Goal: Information Seeking & Learning: Check status

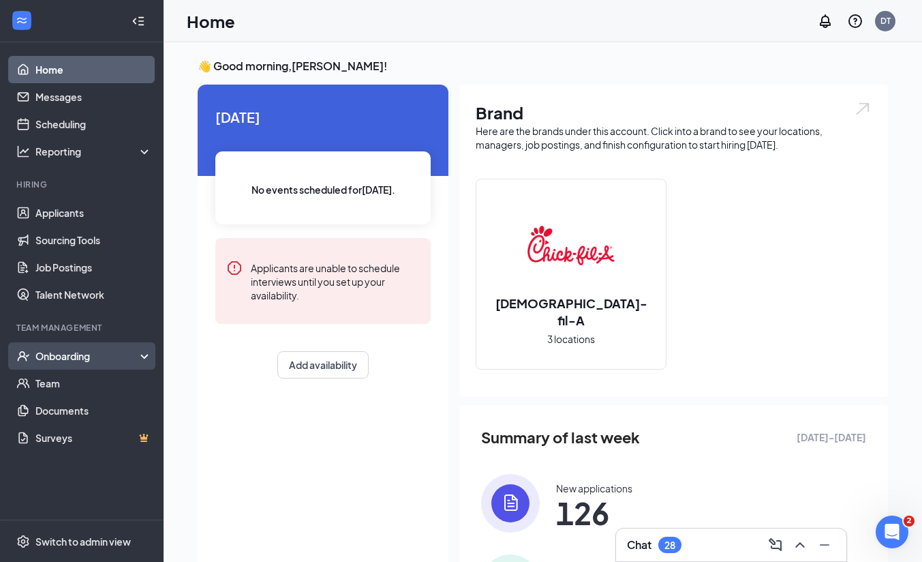
click at [87, 358] on div "Onboarding" at bounding box center [87, 356] width 105 height 14
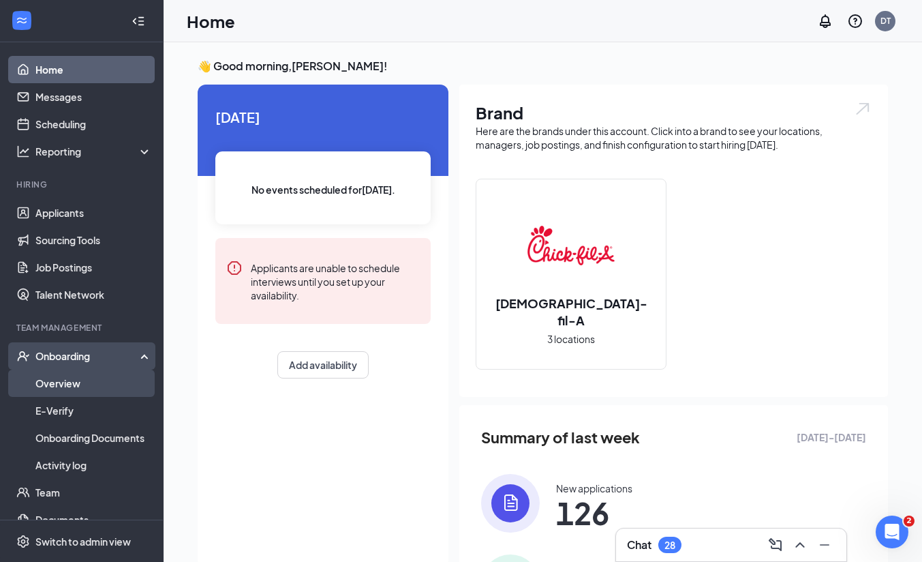
click at [84, 371] on link "Overview" at bounding box center [93, 382] width 117 height 27
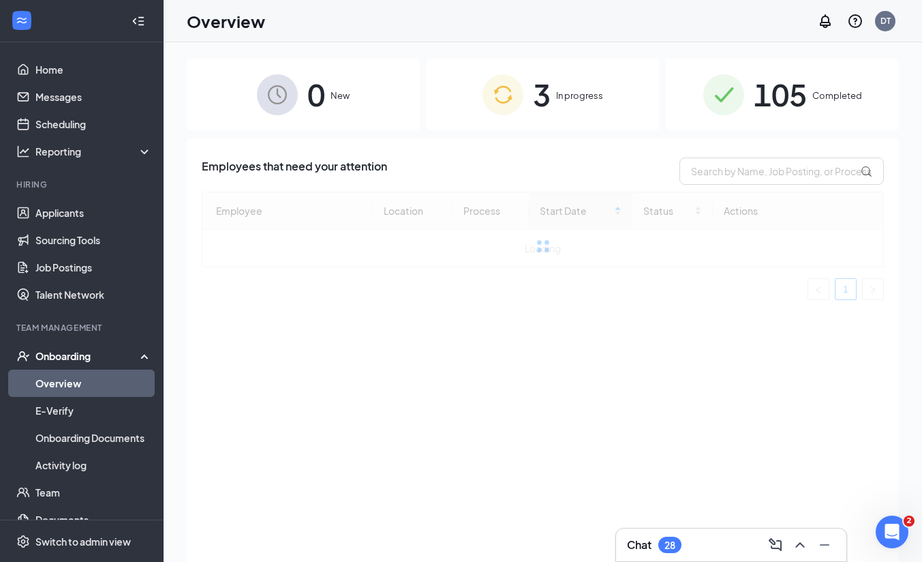
click at [853, 107] on div "105 Completed" at bounding box center [782, 95] width 233 height 72
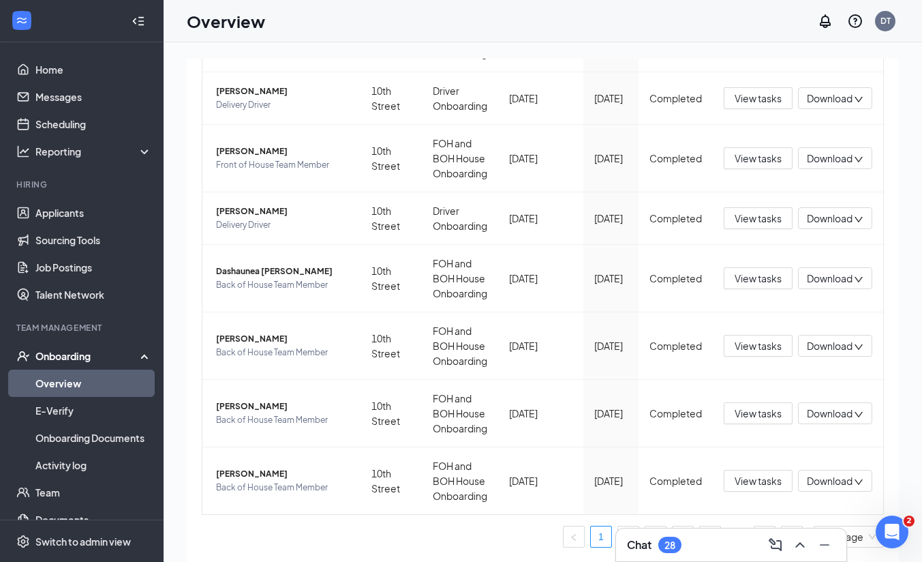
scroll to position [61, 0]
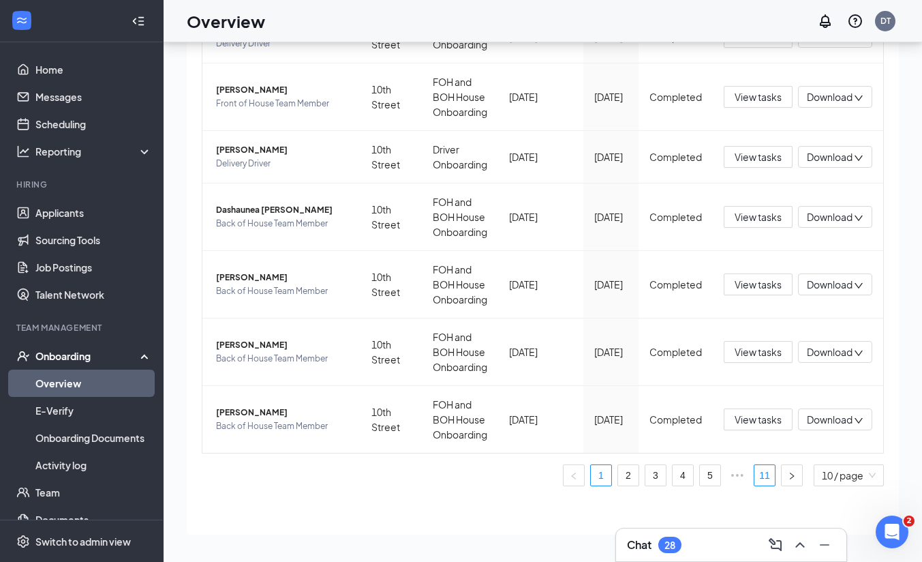
click at [754, 474] on link "11" at bounding box center [764, 475] width 20 height 20
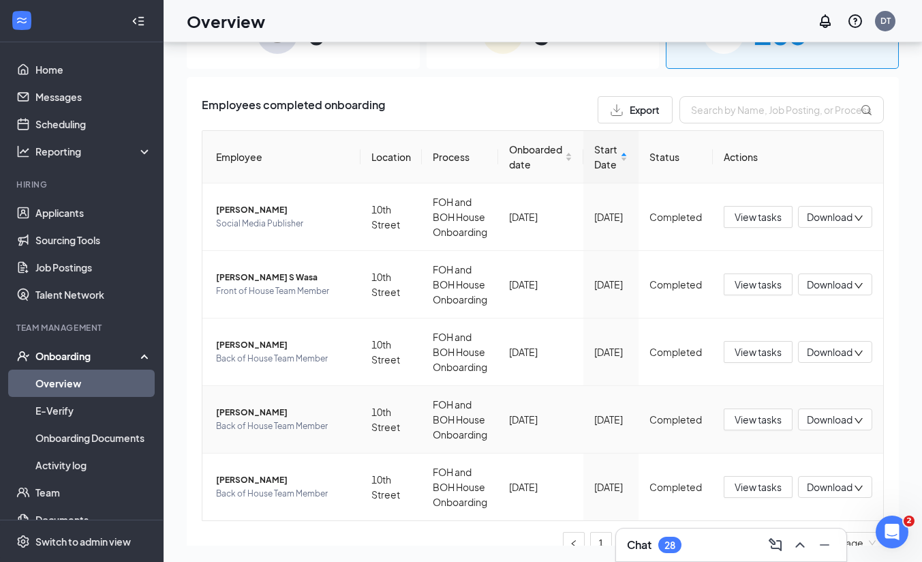
scroll to position [1, 0]
click at [257, 487] on span "Back of House Team Member" at bounding box center [283, 492] width 134 height 14
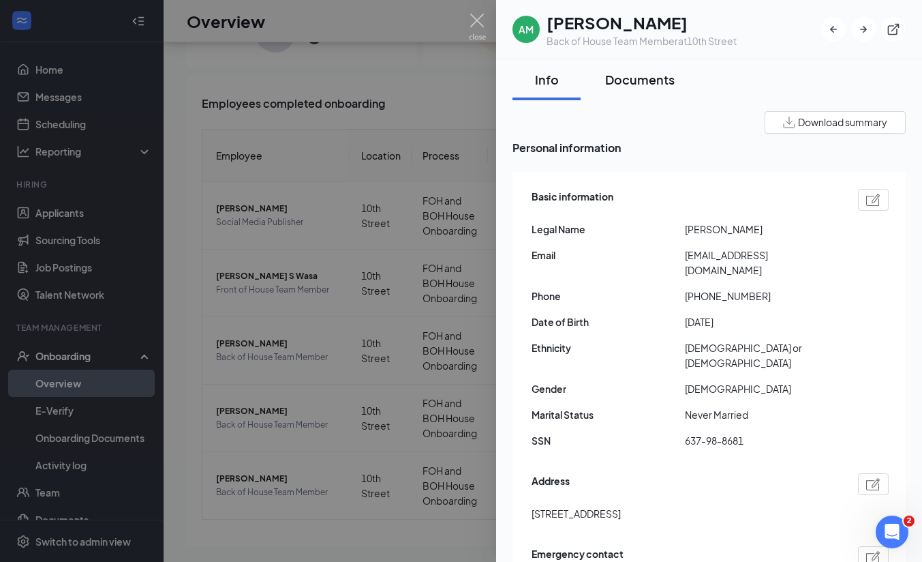
click at [652, 89] on button "Documents" at bounding box center [640, 79] width 97 height 41
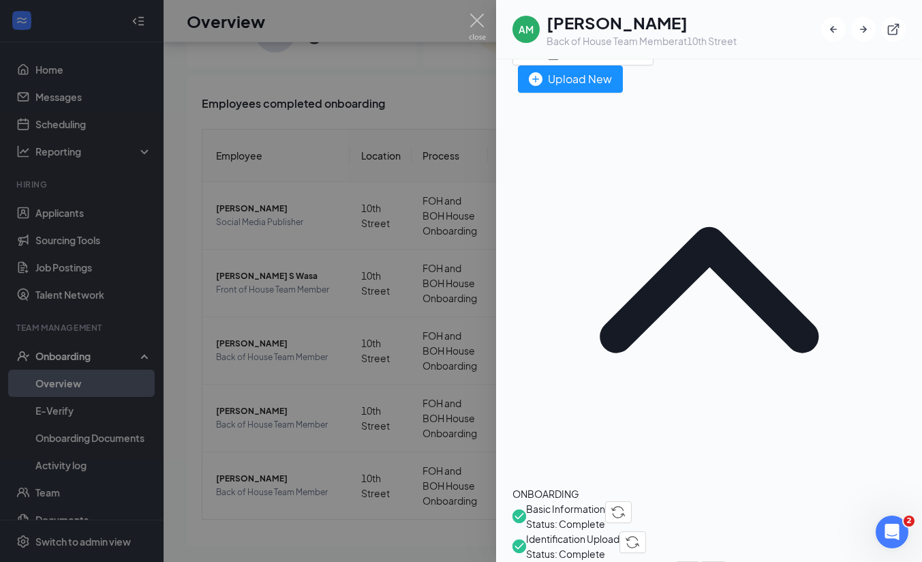
scroll to position [105, 0]
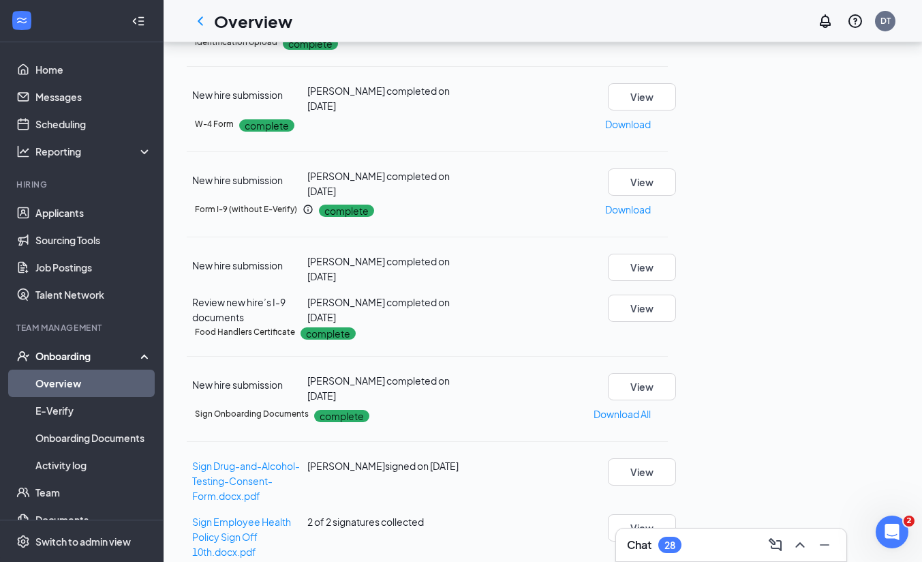
scroll to position [598, 0]
click at [676, 373] on button "View" at bounding box center [642, 386] width 68 height 27
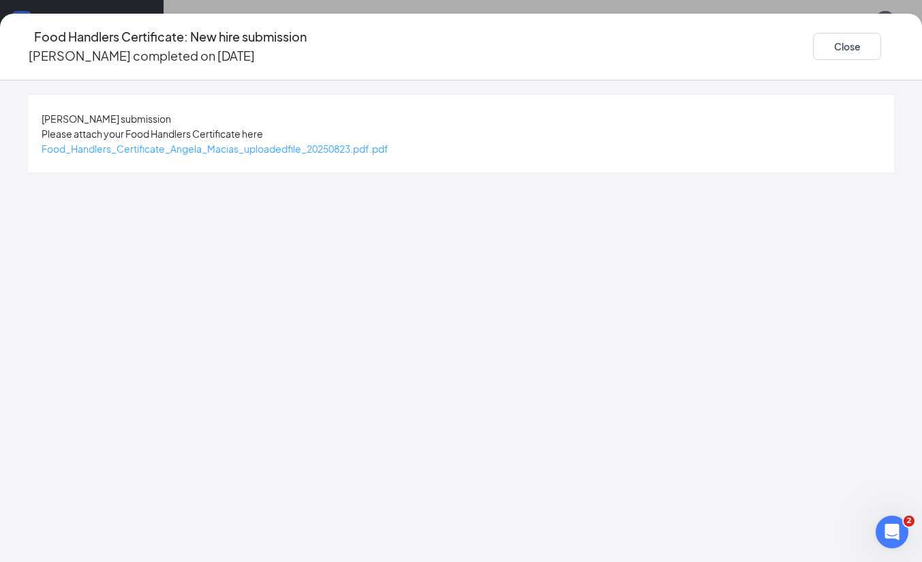
click at [388, 148] on span "Food_Handlers_Certificate_Angela_Macias_uploadedfile_20250823.pdf.pdf" at bounding box center [215, 148] width 347 height 12
click at [813, 33] on button "Close" at bounding box center [847, 46] width 68 height 27
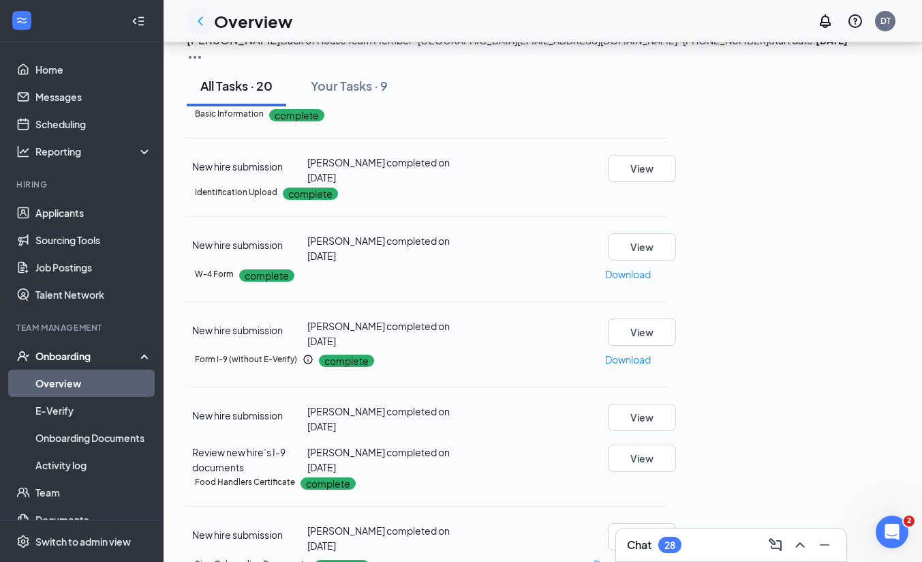
click at [196, 17] on icon "ChevronLeft" at bounding box center [200, 21] width 16 height 16
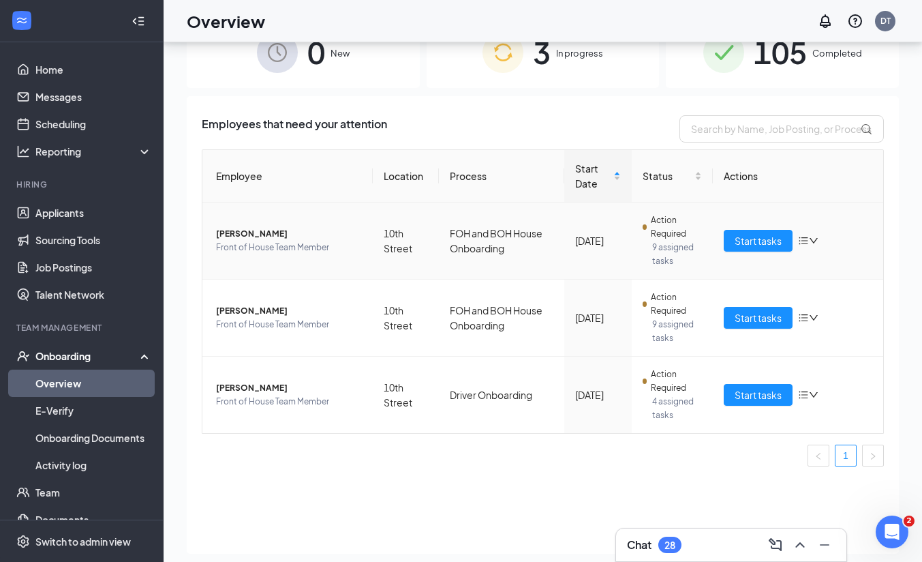
scroll to position [34, 0]
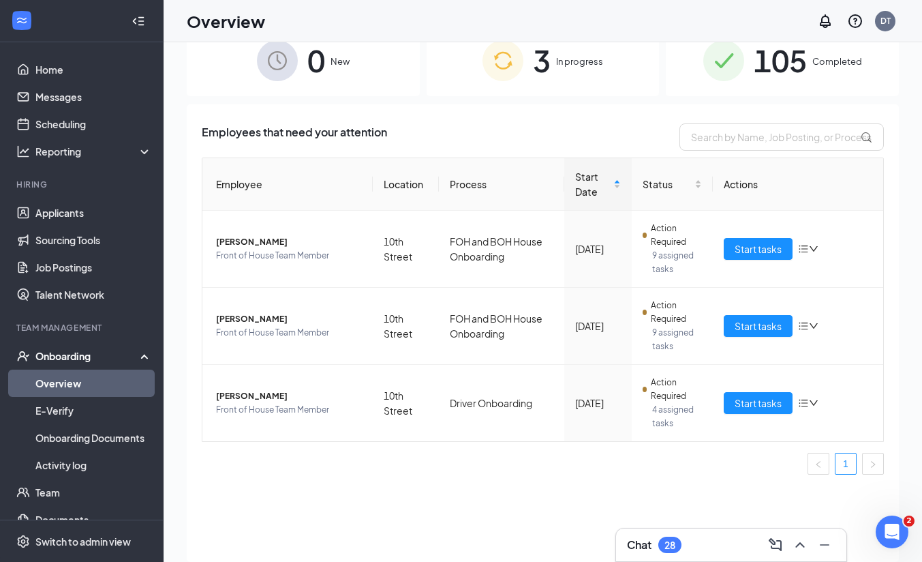
click at [750, 69] on div "105 Completed" at bounding box center [782, 61] width 233 height 72
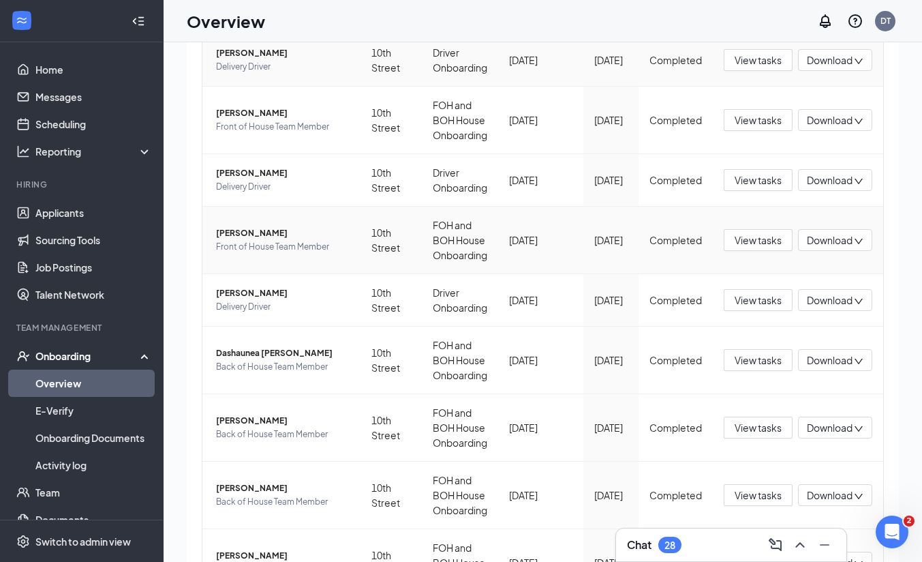
scroll to position [405, 0]
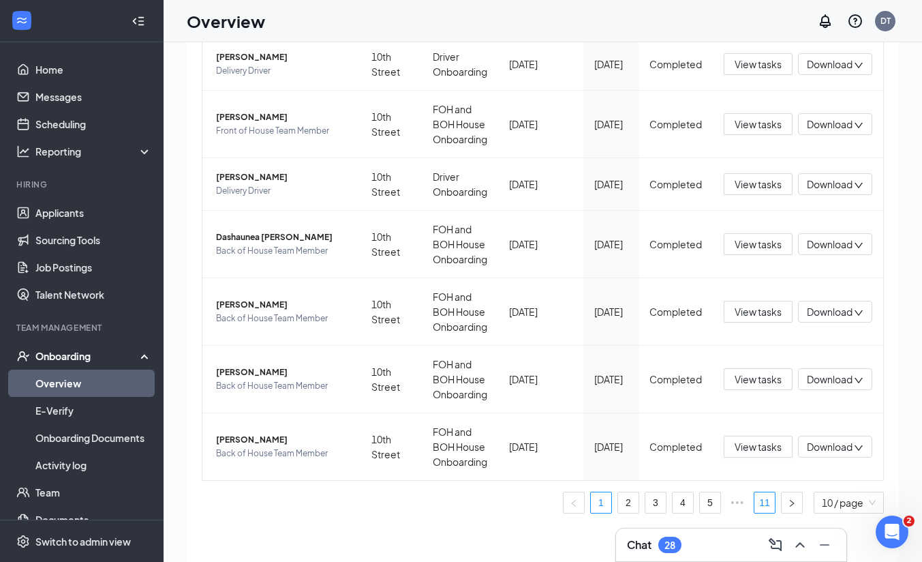
click at [754, 497] on link "11" at bounding box center [764, 502] width 20 height 20
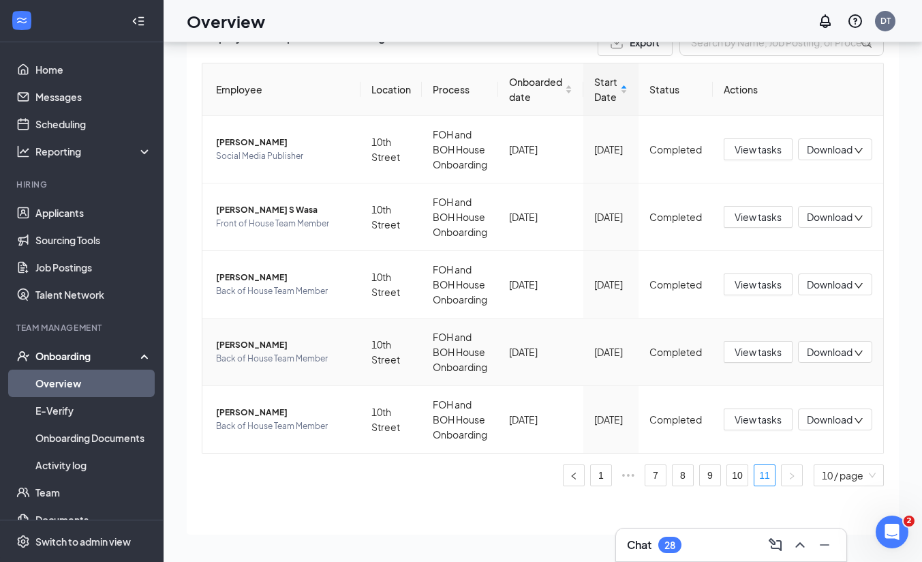
scroll to position [67, 0]
click at [247, 209] on span "[PERSON_NAME] S Wasa" at bounding box center [283, 210] width 134 height 14
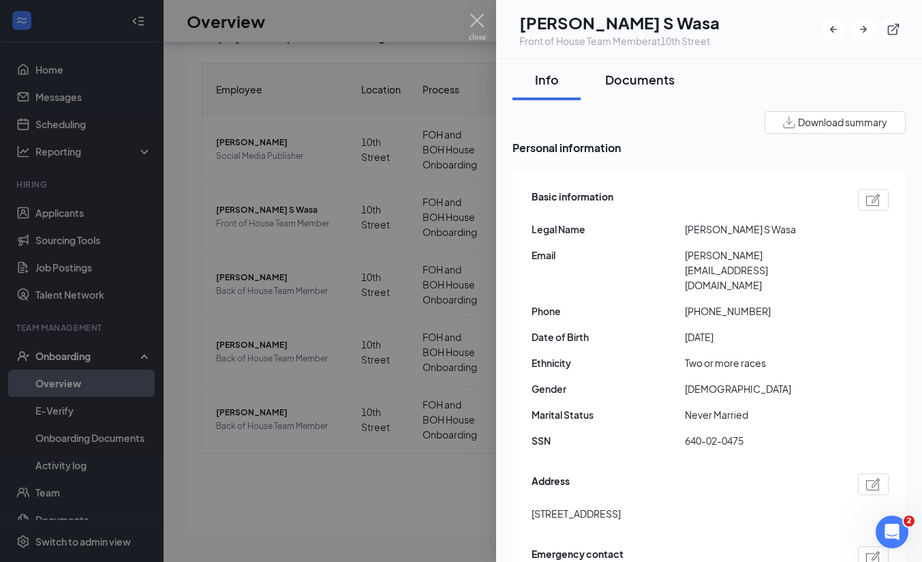
click at [653, 78] on div "Documents" at bounding box center [640, 79] width 70 height 17
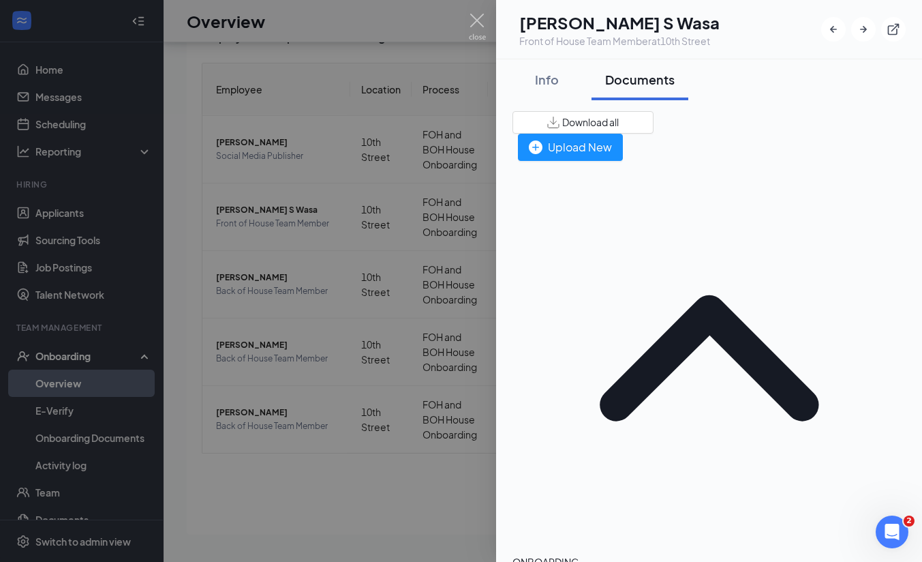
scroll to position [14, 0]
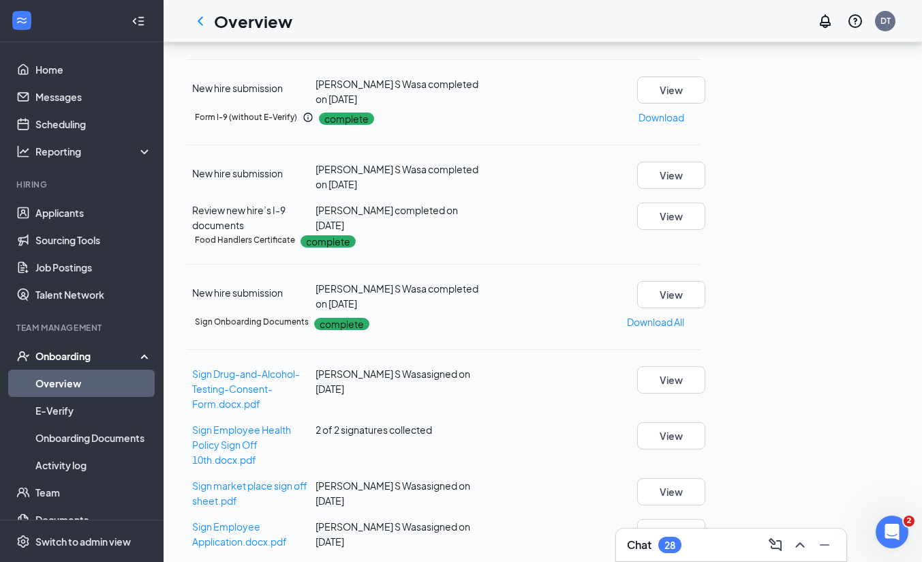
scroll to position [505, 0]
click at [705, 281] on button "View" at bounding box center [671, 294] width 68 height 27
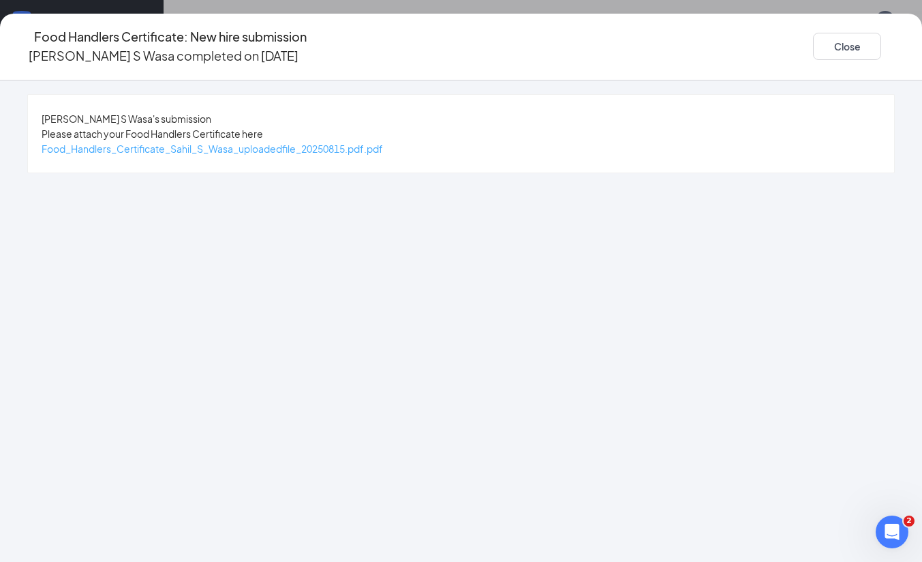
click at [383, 147] on div "Food_Handlers_Certificate_Sahil_S_Wasa_uploadedfile_20250815.pdf.pdf" at bounding box center [212, 148] width 341 height 15
click at [383, 147] on span "Food_Handlers_Certificate_Sahil_S_Wasa_uploadedfile_20250815.pdf.pdf" at bounding box center [212, 148] width 341 height 12
click at [813, 37] on button "Close" at bounding box center [847, 46] width 68 height 27
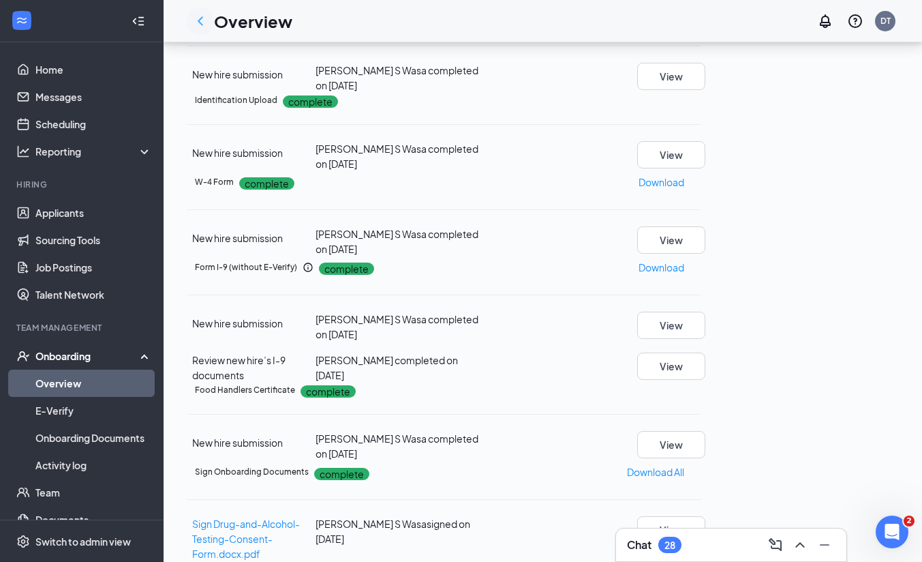
click at [200, 25] on icon "ChevronLeft" at bounding box center [200, 21] width 16 height 16
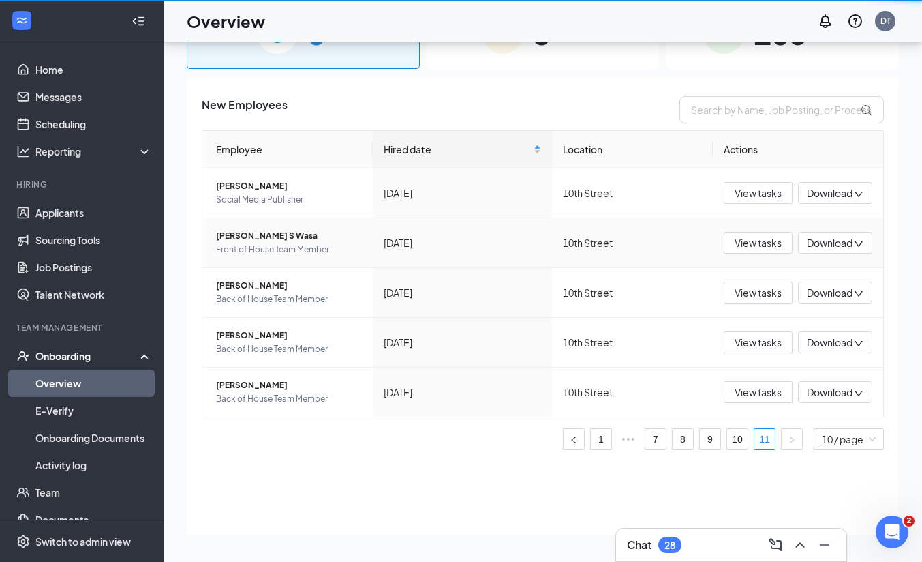
scroll to position [61, 0]
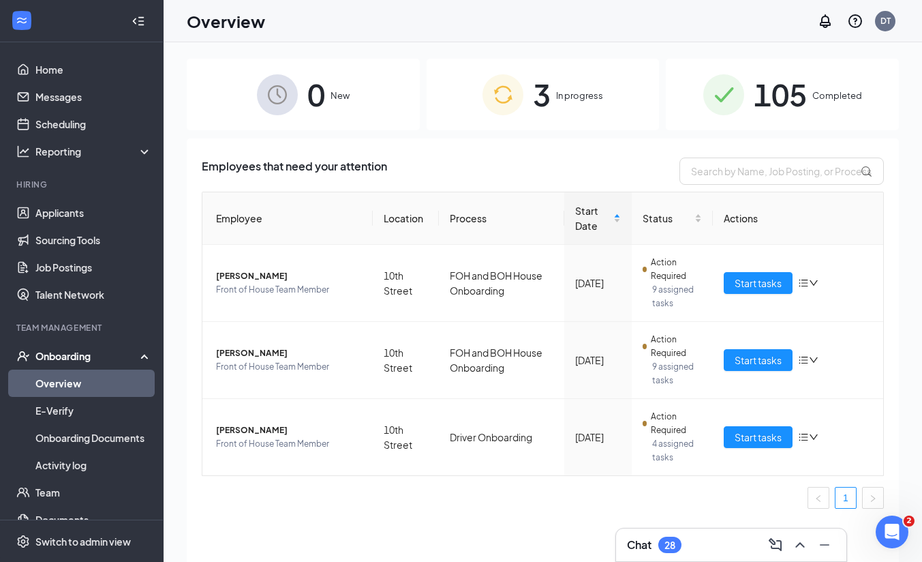
click at [786, 106] on span "105" at bounding box center [780, 94] width 53 height 47
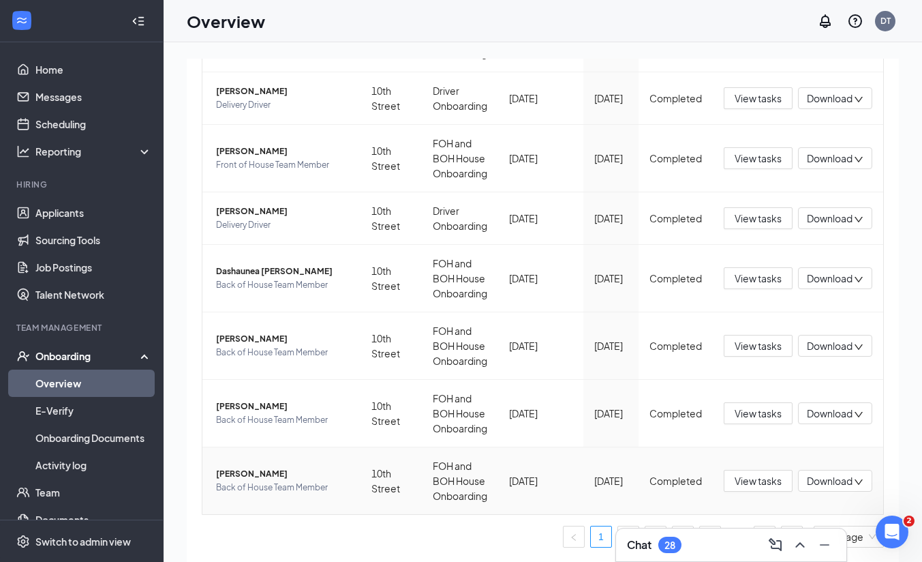
scroll to position [61, 0]
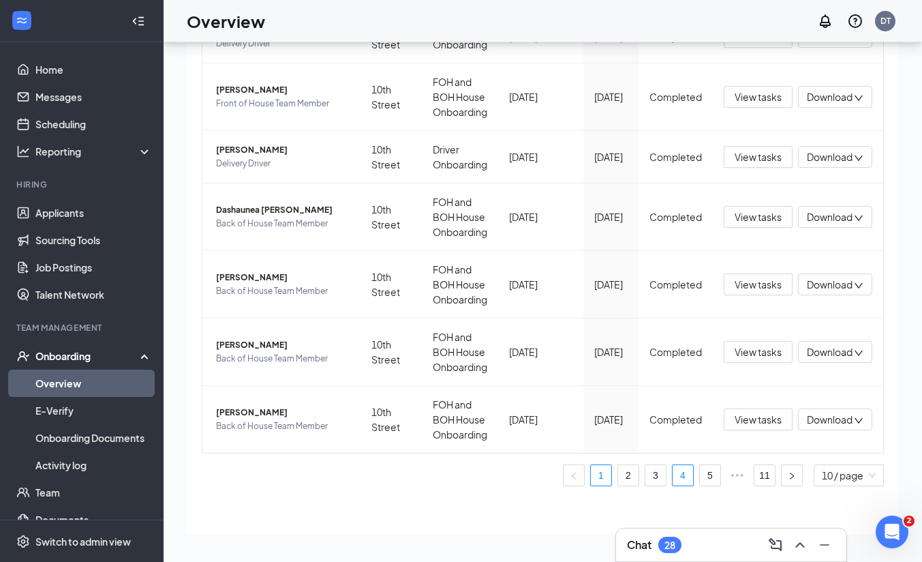
click at [678, 474] on link "4" at bounding box center [683, 475] width 20 height 20
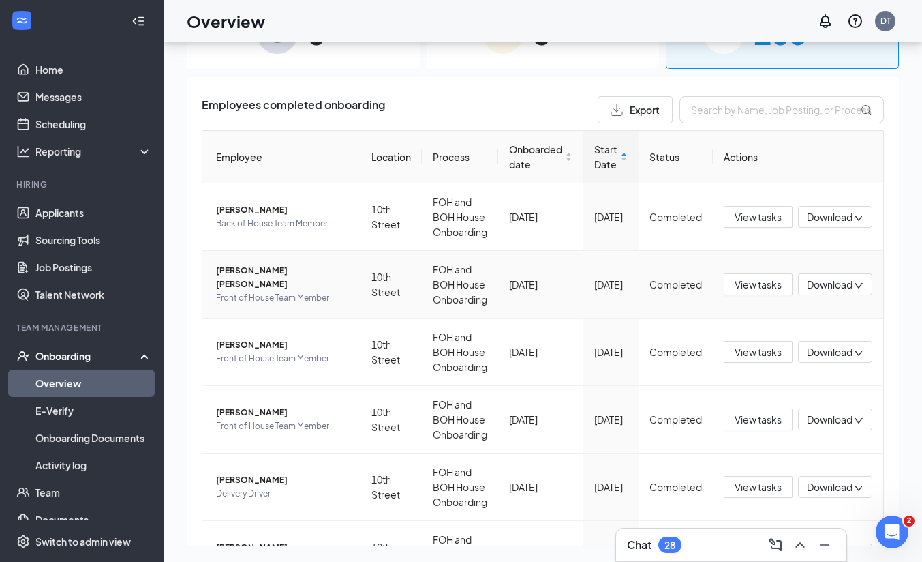
click at [278, 277] on span "[PERSON_NAME] [PERSON_NAME]" at bounding box center [283, 277] width 134 height 27
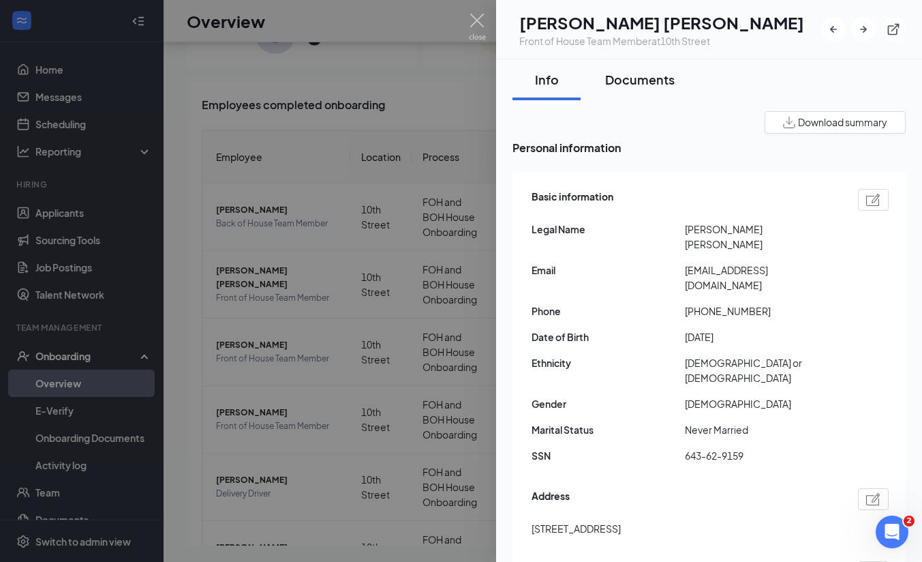
click at [650, 83] on div "Documents" at bounding box center [640, 79] width 70 height 17
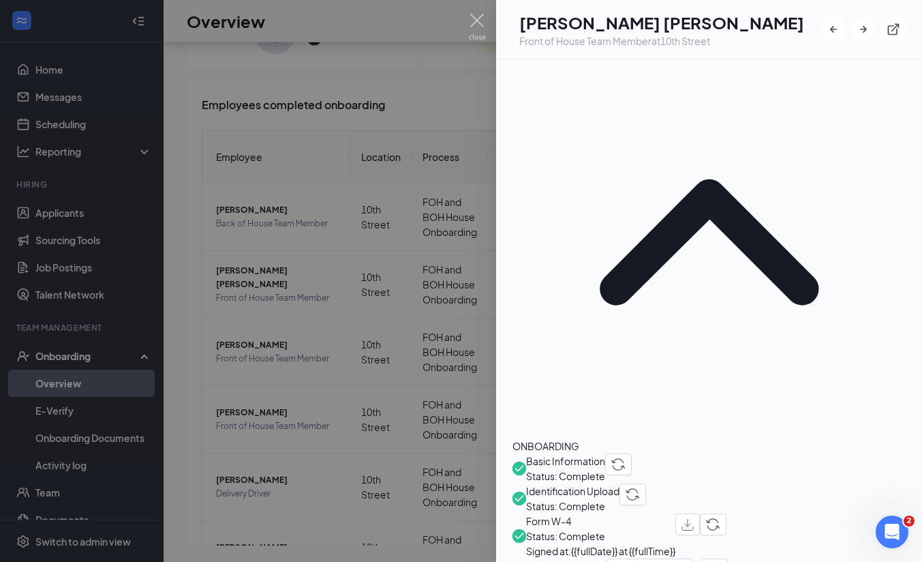
scroll to position [285, 0]
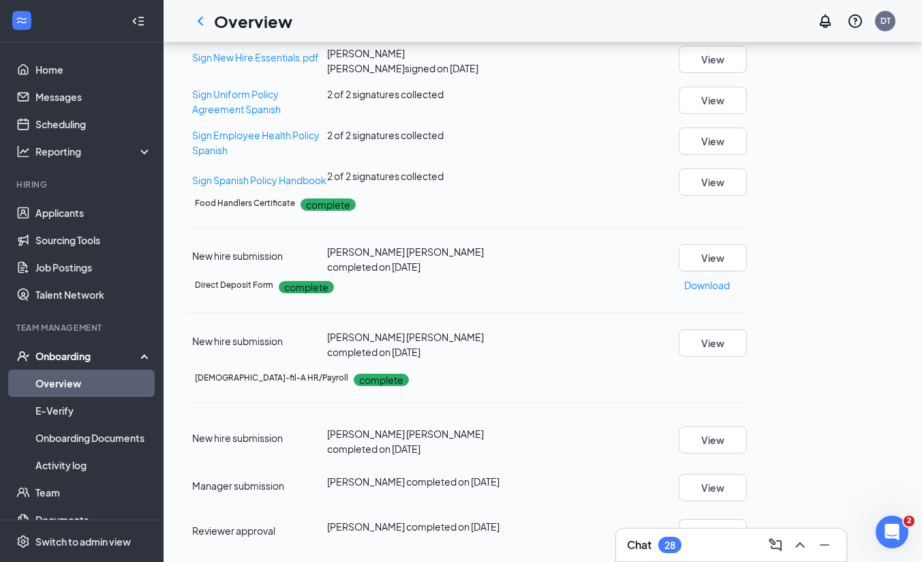
scroll to position [480, 0]
click at [747, 244] on button "View" at bounding box center [713, 257] width 68 height 27
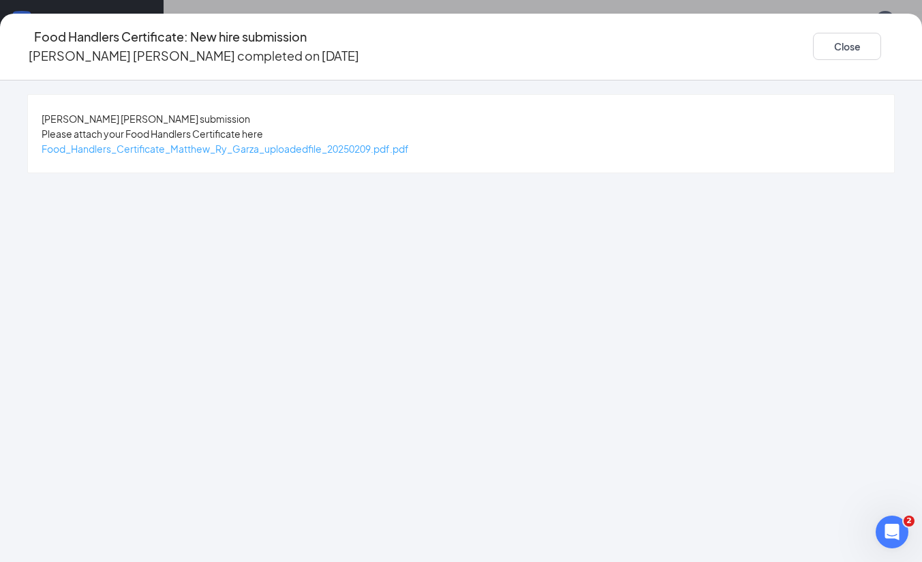
click at [409, 153] on span "Food_Handlers_Certificate_Matthew_Ry_Garza_uploadedfile_20250209.pdf.pdf" at bounding box center [225, 148] width 367 height 12
click at [813, 44] on button "Close" at bounding box center [847, 46] width 68 height 27
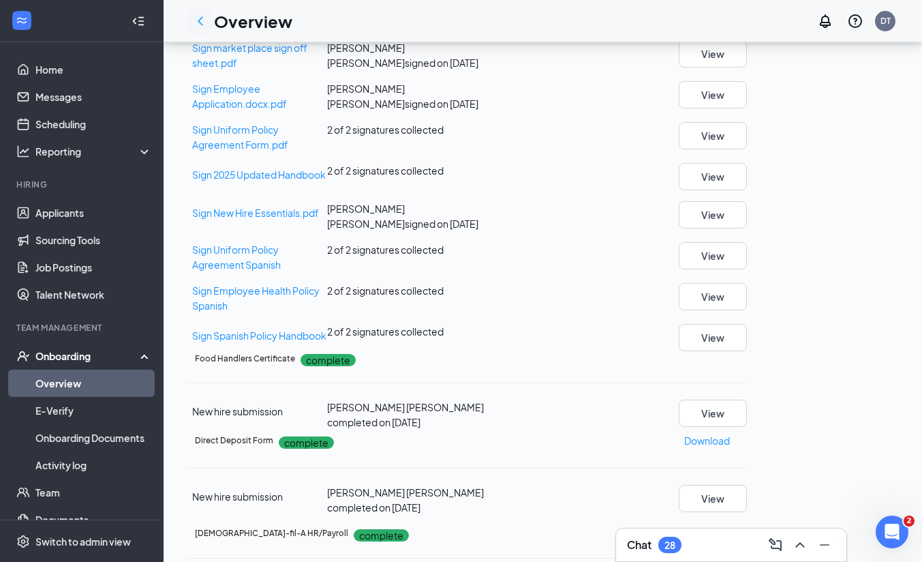
click at [201, 18] on icon "ChevronLeft" at bounding box center [200, 20] width 5 height 9
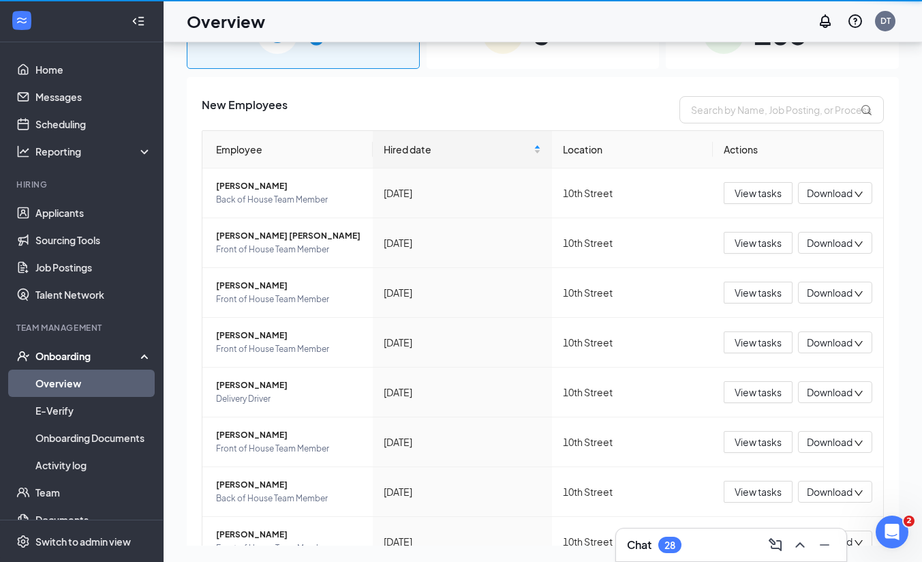
scroll to position [61, 0]
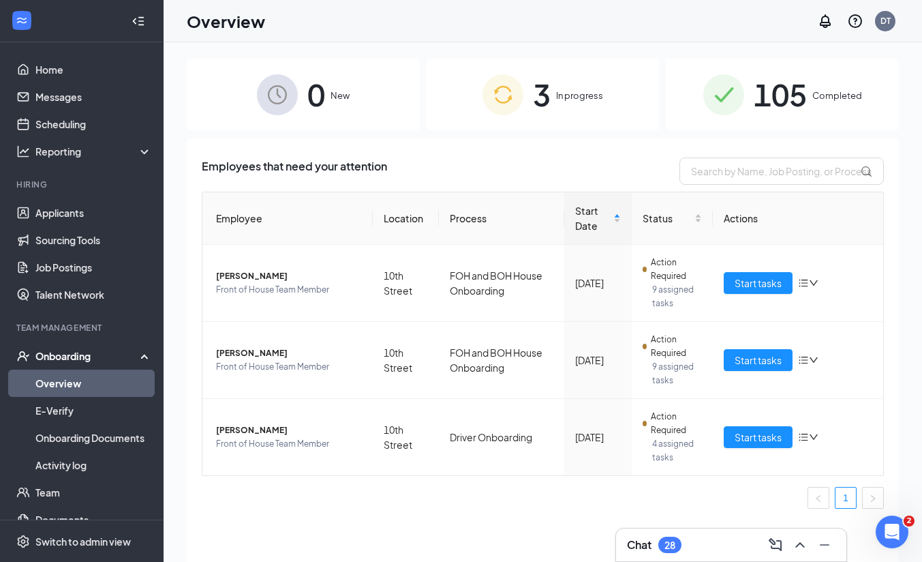
click at [697, 97] on div "105 Completed" at bounding box center [782, 95] width 233 height 72
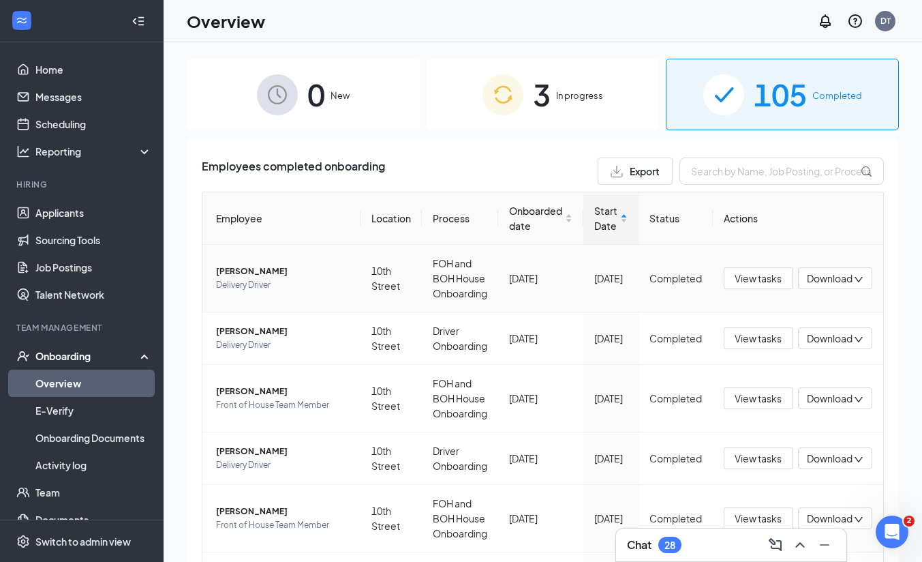
scroll to position [405, 0]
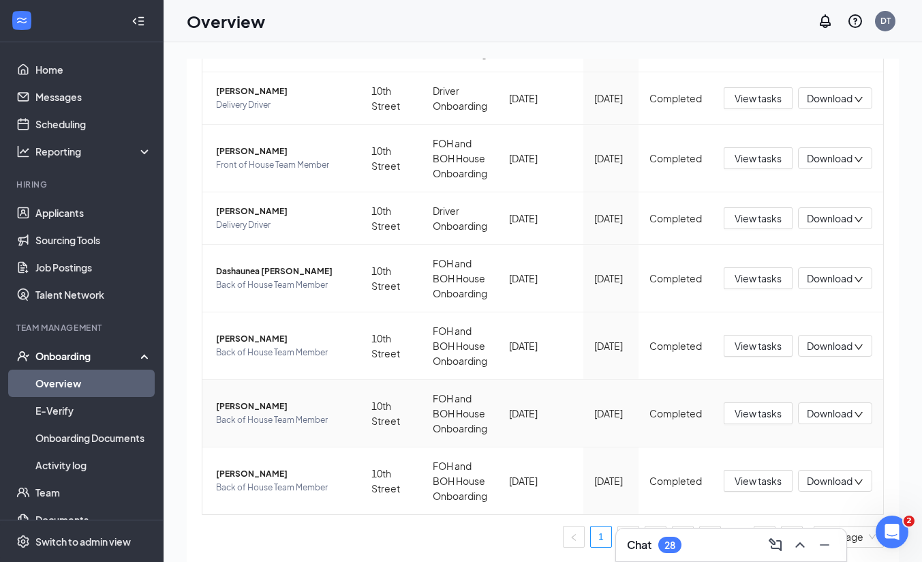
click at [251, 412] on span "[PERSON_NAME]" at bounding box center [283, 406] width 134 height 14
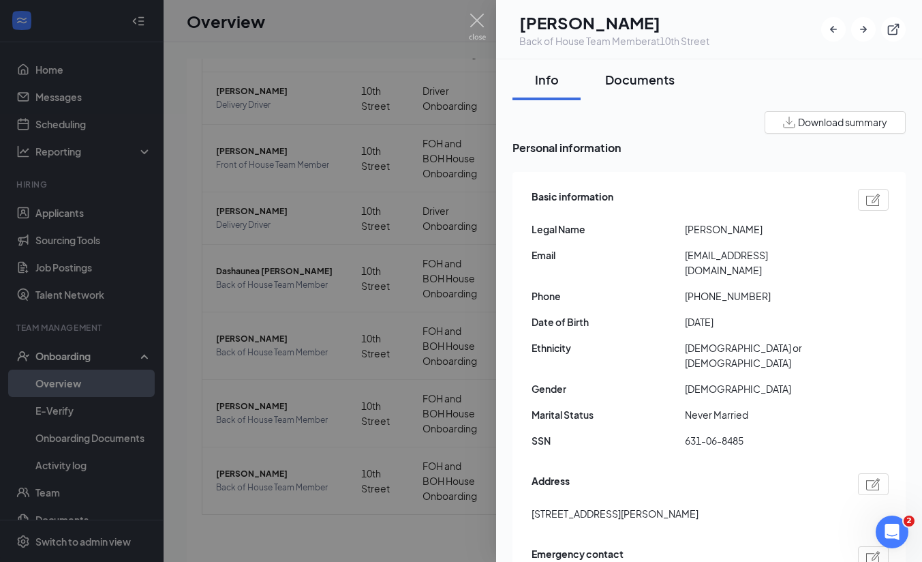
click at [638, 79] on div "Documents" at bounding box center [640, 79] width 70 height 17
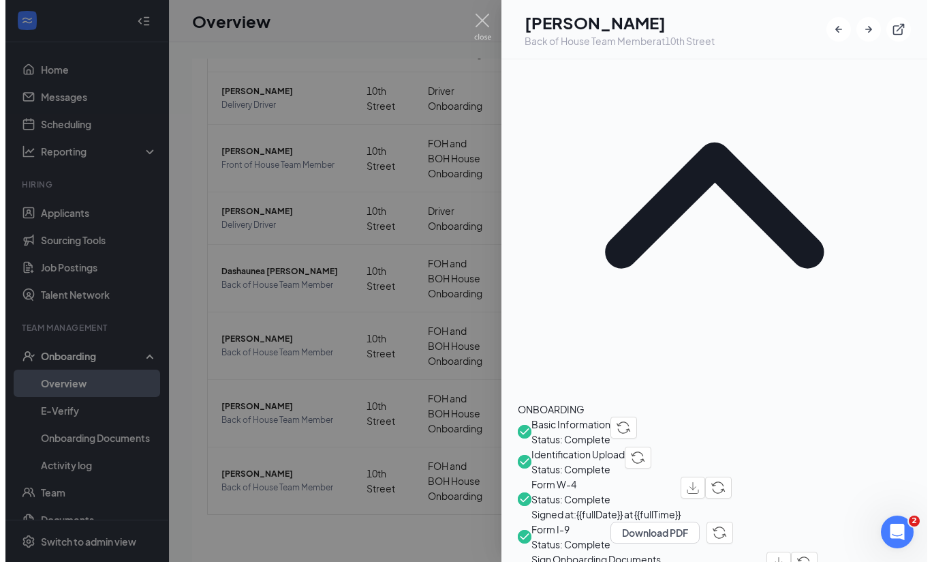
scroll to position [256, 0]
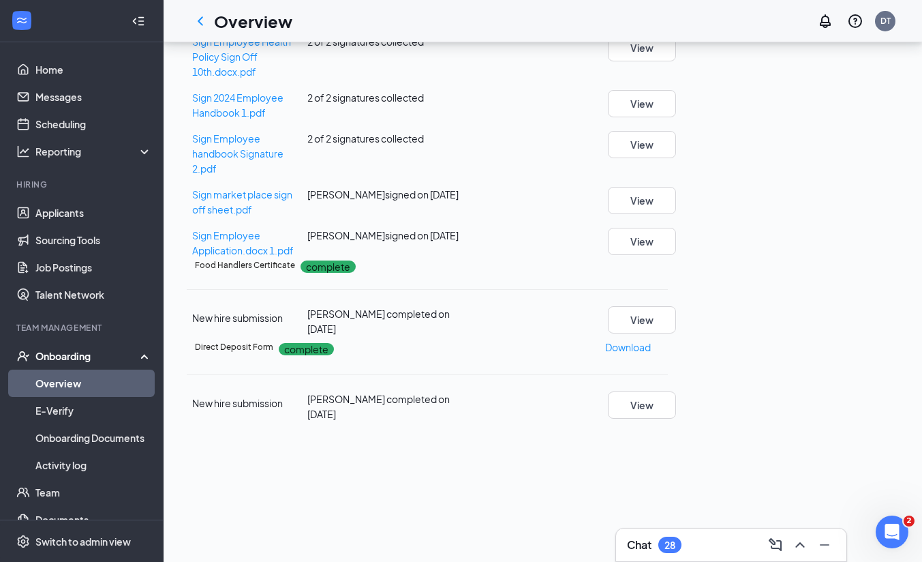
scroll to position [741, 0]
click at [676, 306] on button "View" at bounding box center [642, 319] width 68 height 27
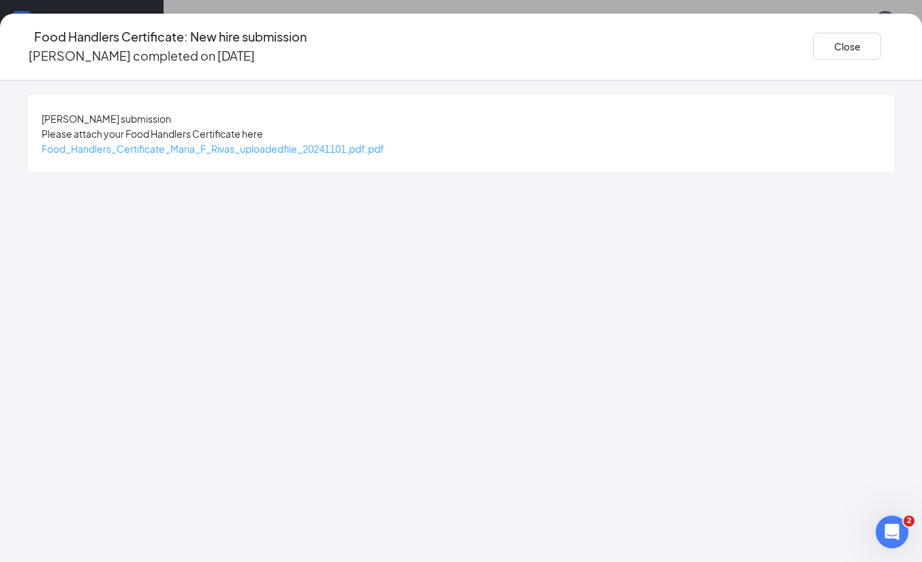
click at [384, 146] on span "Food_Handlers_Certificate_Maria_F_Rivas_uploadedfile_20241101.pdf.pdf" at bounding box center [213, 148] width 343 height 12
click at [813, 40] on button "Close" at bounding box center [847, 46] width 68 height 27
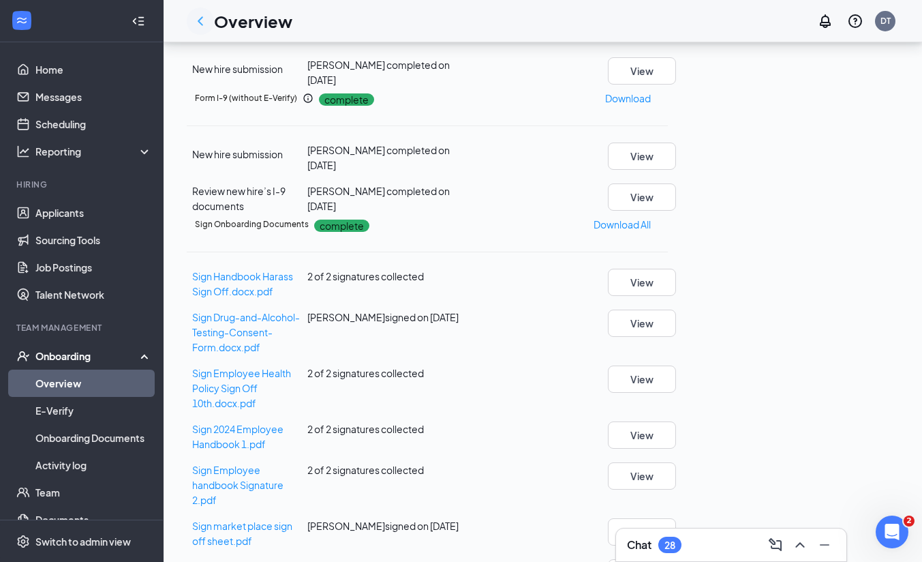
click at [204, 29] on icon "ChevronLeft" at bounding box center [200, 21] width 16 height 16
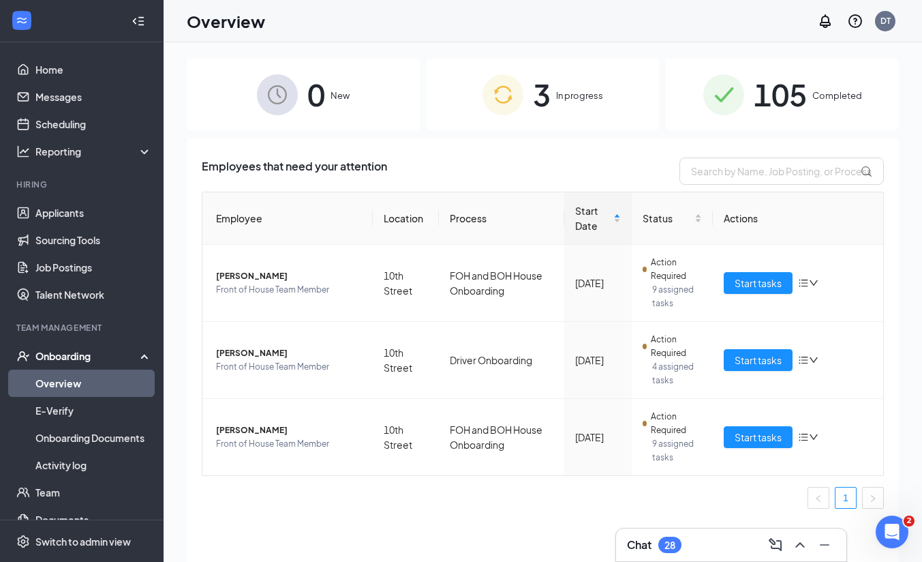
click at [720, 82] on img at bounding box center [723, 94] width 41 height 41
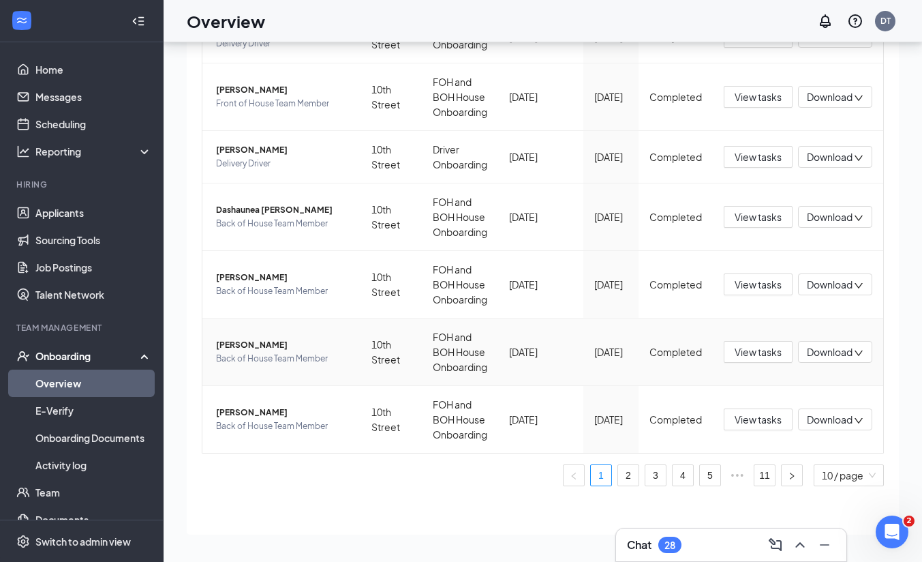
scroll to position [61, 0]
click at [726, 476] on span "•••" at bounding box center [737, 476] width 22 height 22
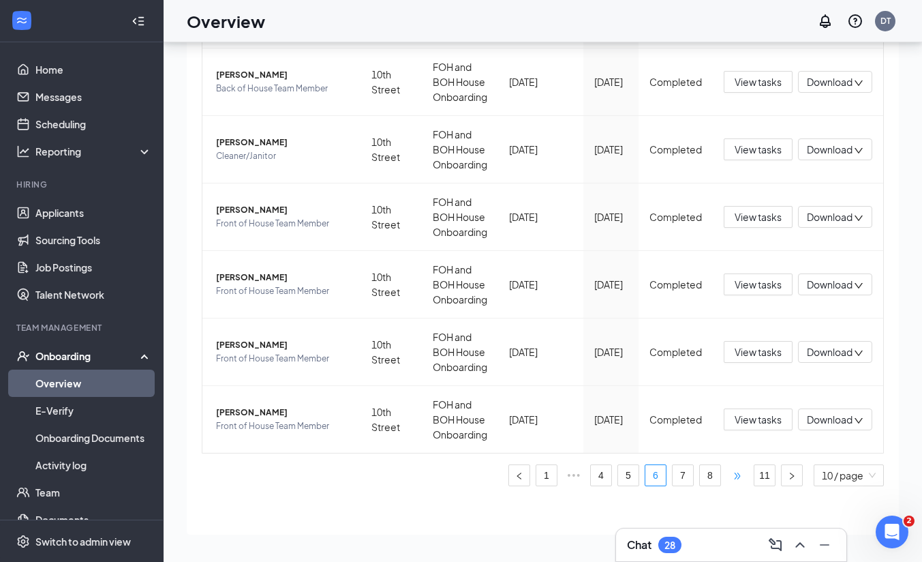
scroll to position [390, 0]
click at [673, 482] on link "7" at bounding box center [683, 475] width 20 height 20
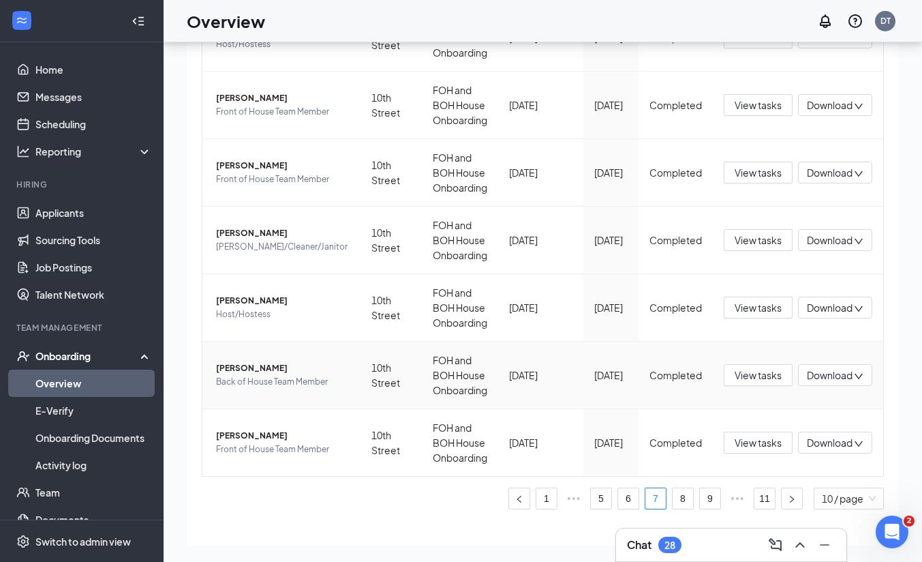
scroll to position [315, 0]
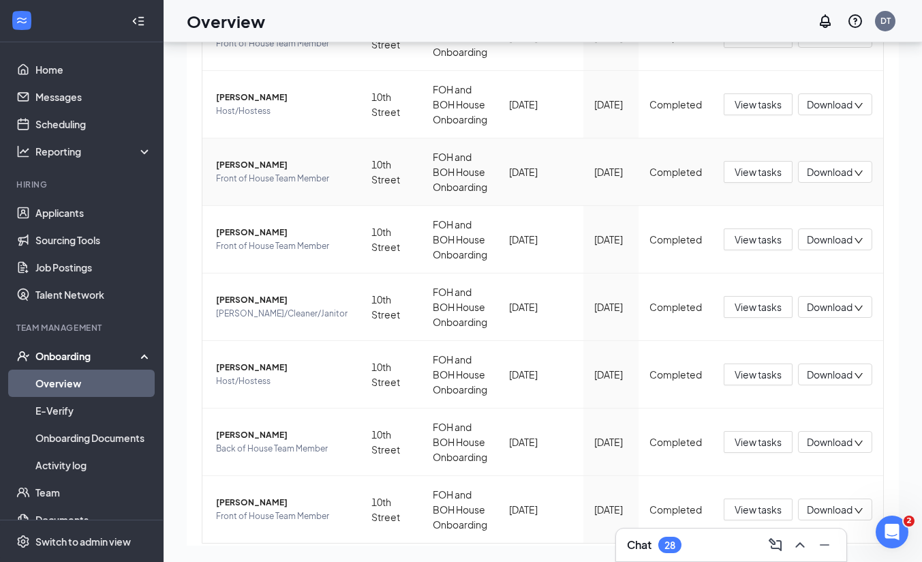
click at [251, 166] on span "[PERSON_NAME]" at bounding box center [283, 165] width 134 height 14
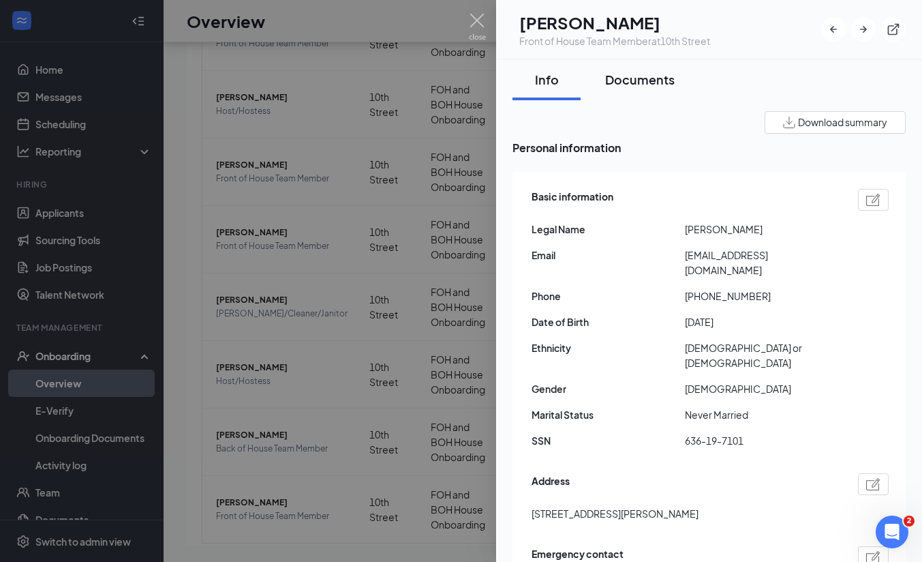
click at [641, 72] on div "Documents" at bounding box center [640, 79] width 70 height 17
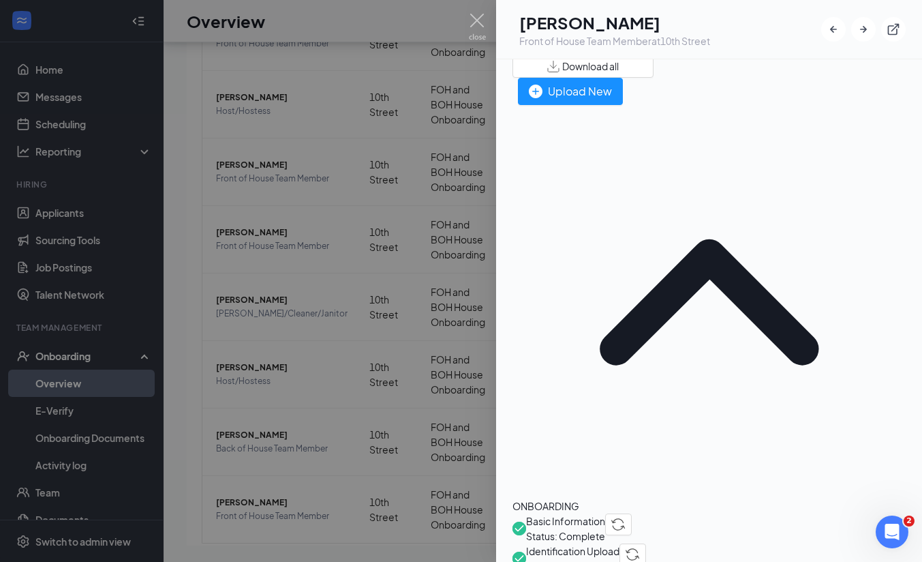
scroll to position [59, 0]
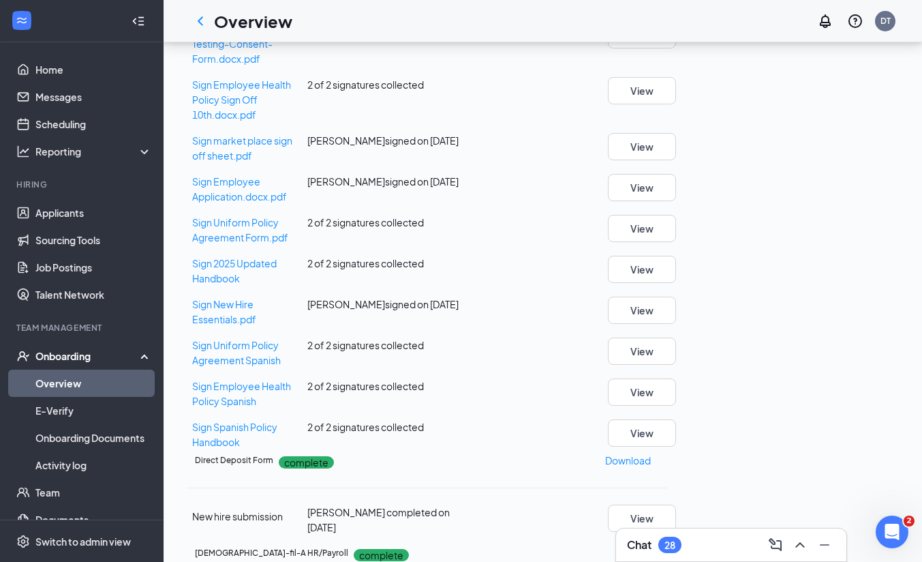
scroll to position [38, 0]
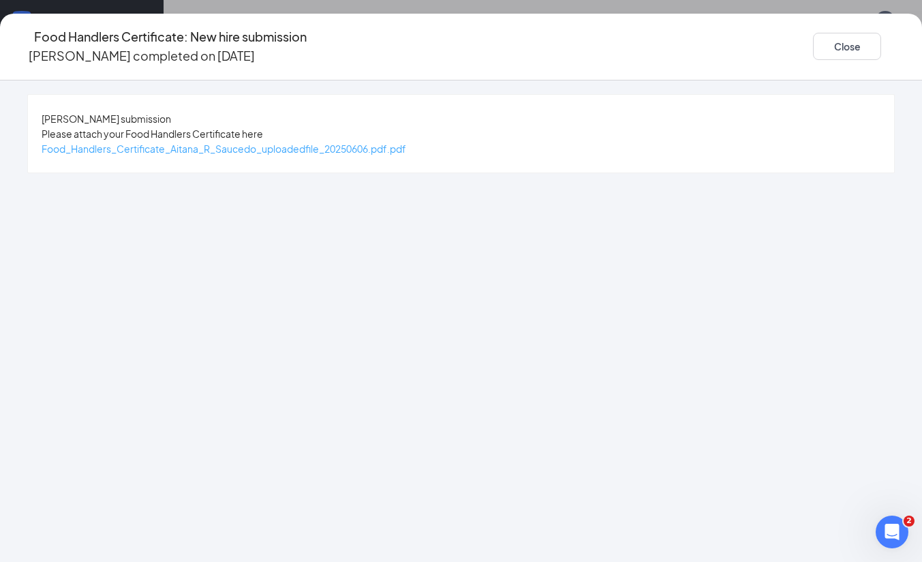
click at [406, 154] on span "Food_Handlers_Certificate_Aitana_R_Saucedo_uploadedfile_20250606.pdf.pdf" at bounding box center [224, 148] width 365 height 12
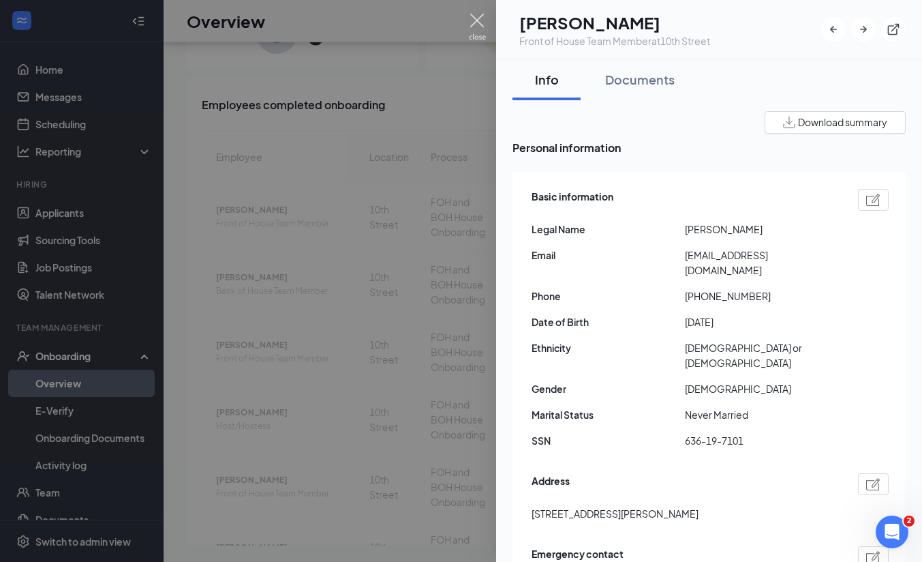
click at [478, 18] on img at bounding box center [477, 27] width 17 height 27
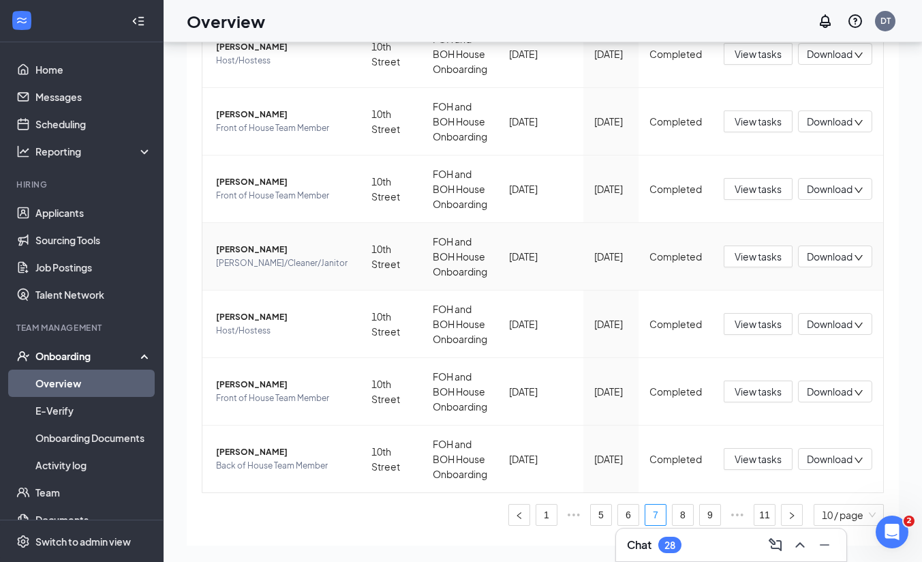
scroll to position [365, 0]
click at [277, 318] on span "[PERSON_NAME]" at bounding box center [283, 318] width 134 height 14
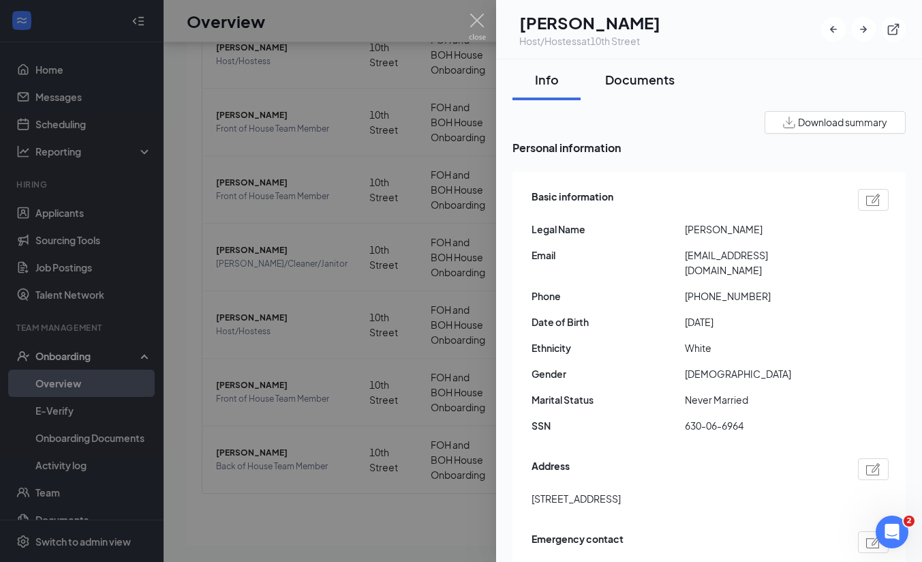
click at [635, 80] on div "Documents" at bounding box center [640, 79] width 70 height 17
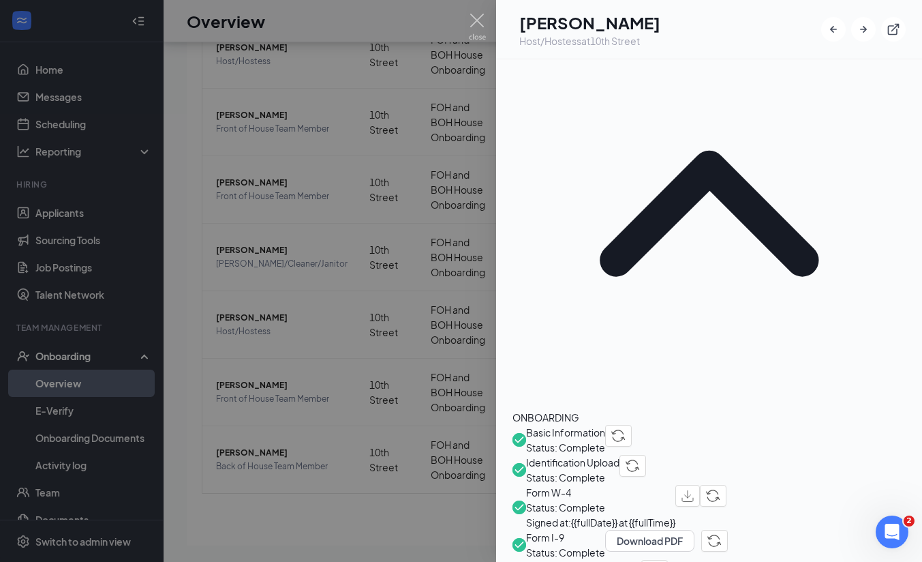
scroll to position [145, 0]
click at [639, 559] on span "Food Handlers Certificate" at bounding box center [583, 566] width 115 height 15
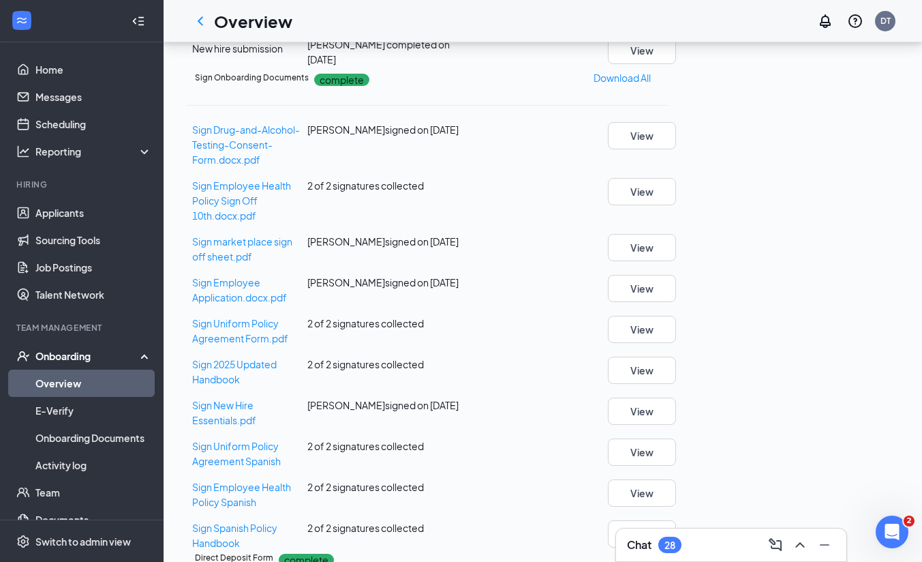
scroll to position [525, 0]
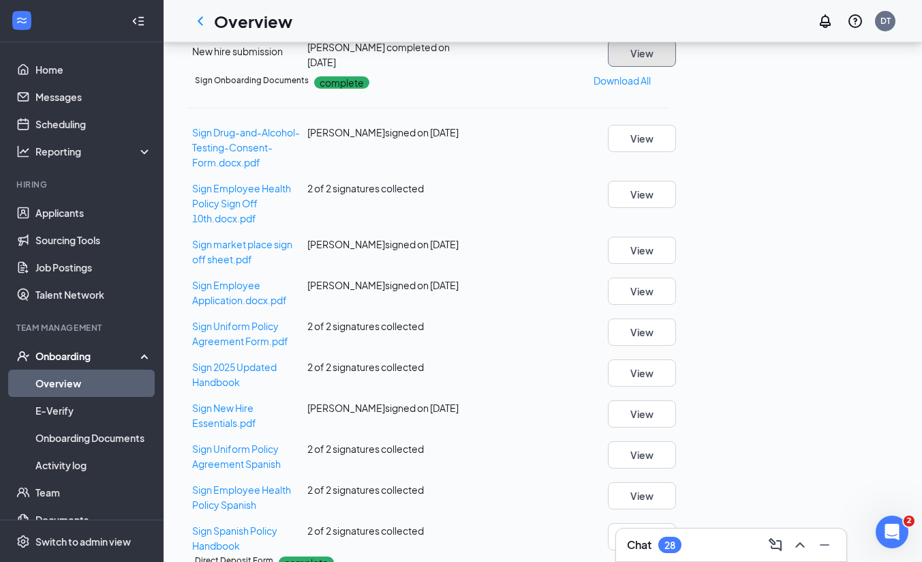
click at [676, 67] on button "View" at bounding box center [642, 53] width 68 height 27
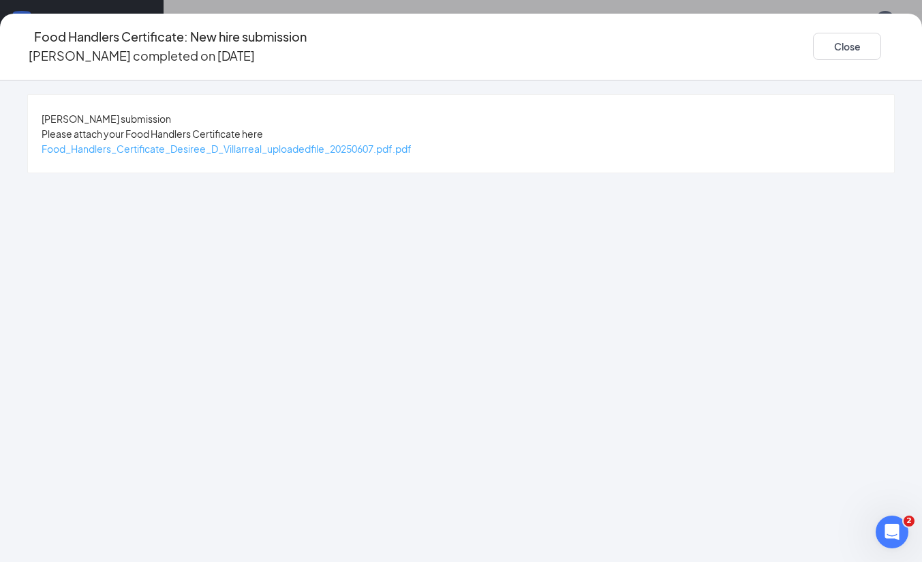
click at [412, 153] on span "Food_Handlers_Certificate_Desiree_D_Villarreal_uploadedfile_20250607.pdf.pdf" at bounding box center [227, 148] width 370 height 12
click at [813, 42] on button "Close" at bounding box center [847, 46] width 68 height 27
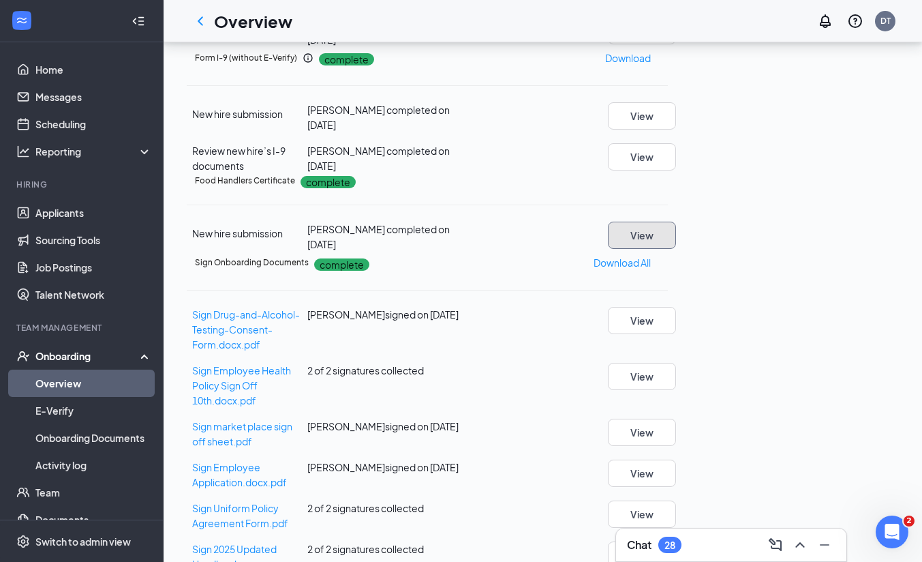
scroll to position [328, 0]
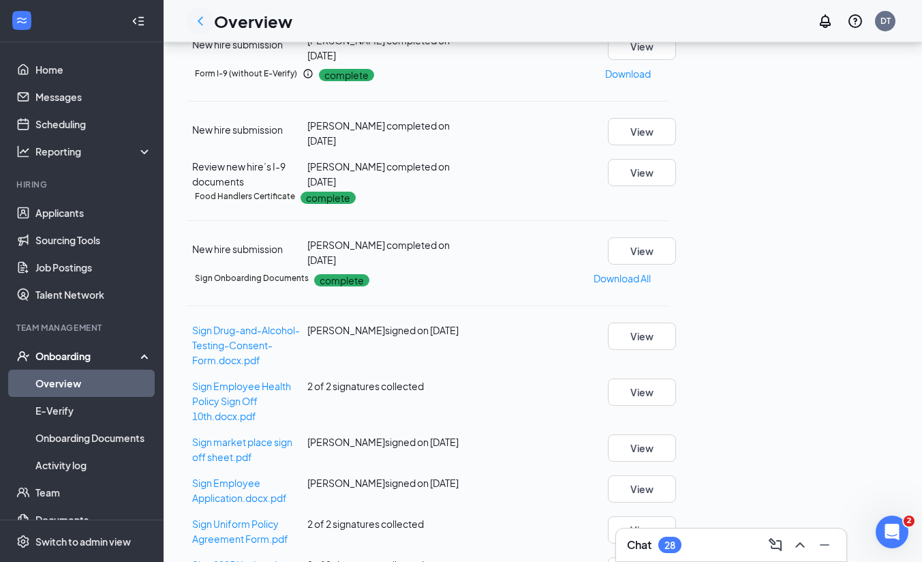
click at [208, 27] on icon "ChevronLeft" at bounding box center [200, 21] width 16 height 16
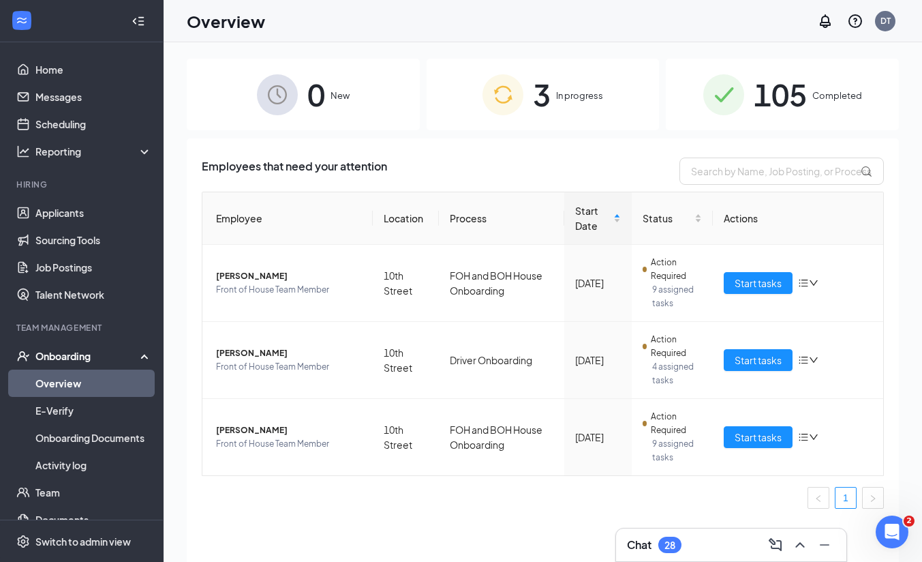
click at [805, 113] on span "105" at bounding box center [780, 94] width 53 height 47
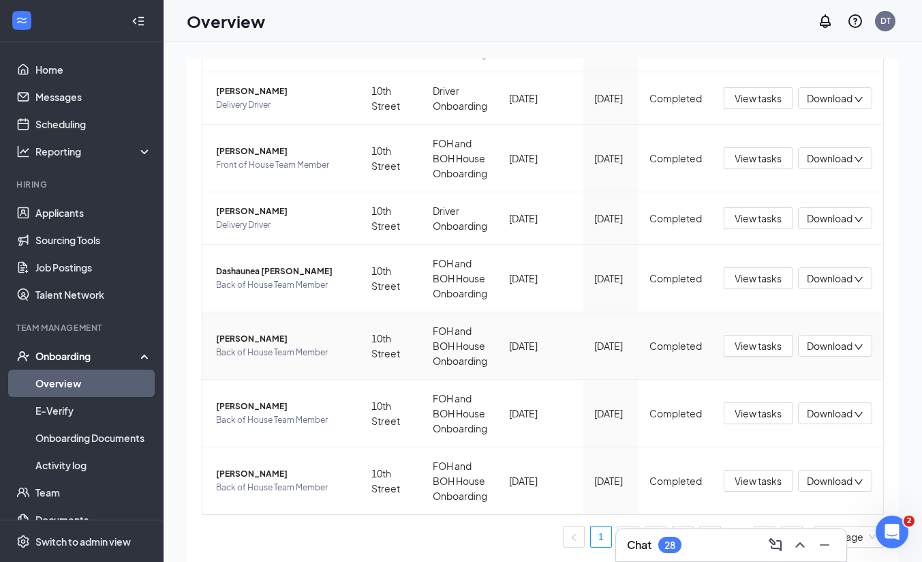
scroll to position [61, 0]
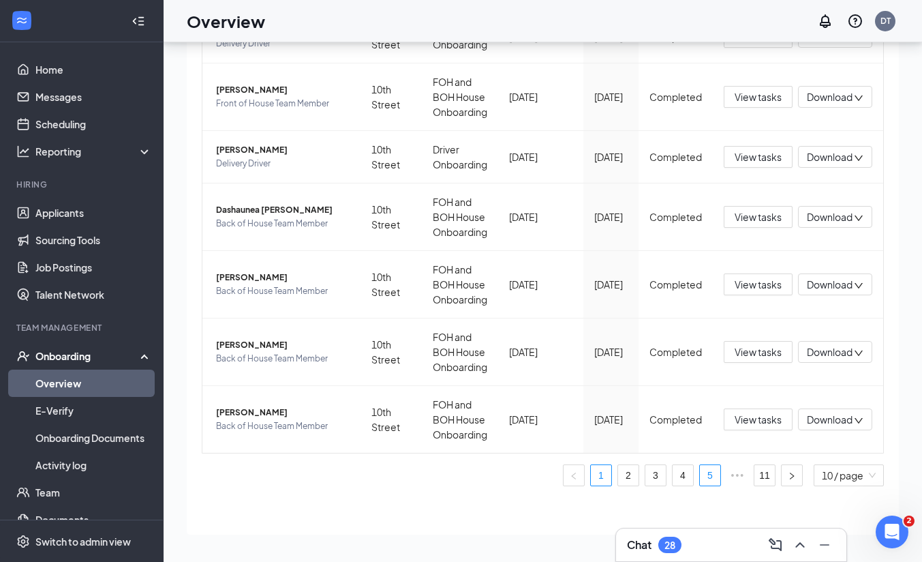
click at [703, 477] on link "5" at bounding box center [710, 475] width 20 height 20
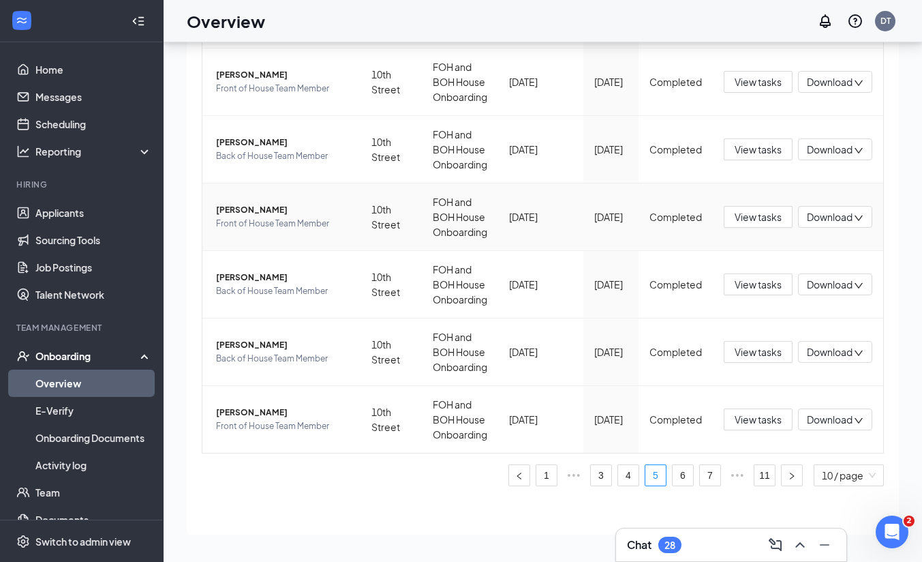
click at [268, 209] on span "[PERSON_NAME]" at bounding box center [283, 210] width 134 height 14
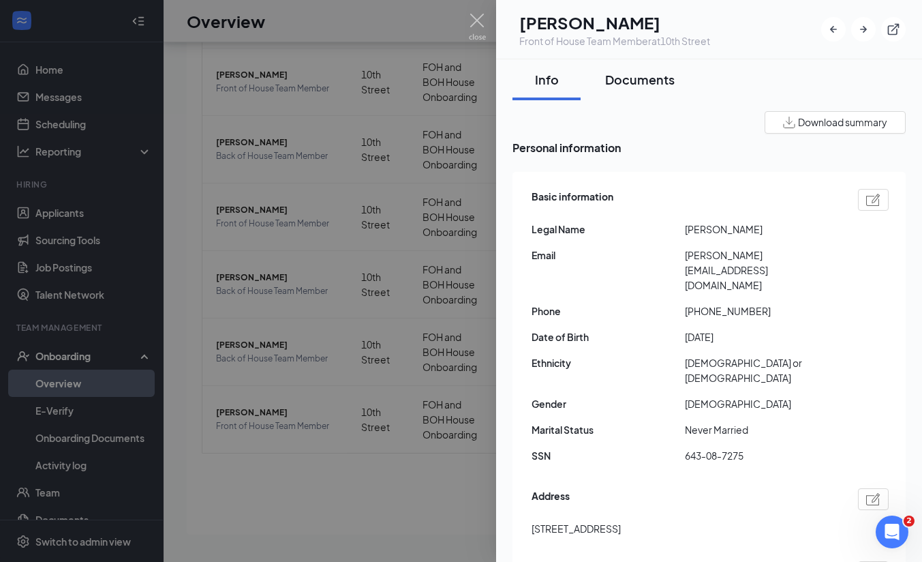
click at [647, 84] on div "Documents" at bounding box center [640, 79] width 70 height 17
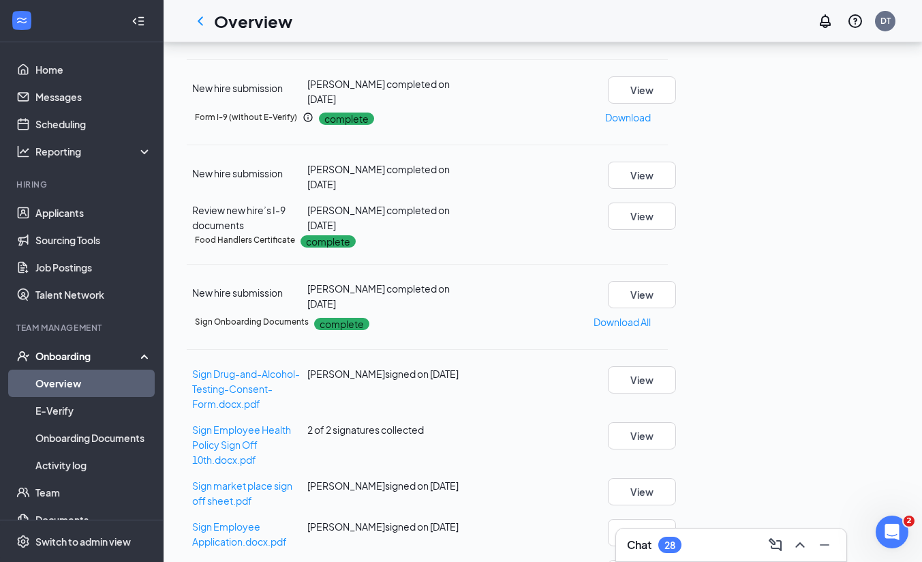
scroll to position [444, 0]
drag, startPoint x: 413, startPoint y: 132, endPoint x: 536, endPoint y: 184, distance: 133.8
click at [536, 232] on div "Food Handlers Certificate complete New hire submission [PERSON_NAME] completed …" at bounding box center [427, 271] width 481 height 78
click at [450, 282] on span "[PERSON_NAME] completed on [DATE]" at bounding box center [378, 295] width 142 height 27
drag, startPoint x: 634, startPoint y: 202, endPoint x: 822, endPoint y: 180, distance: 188.7
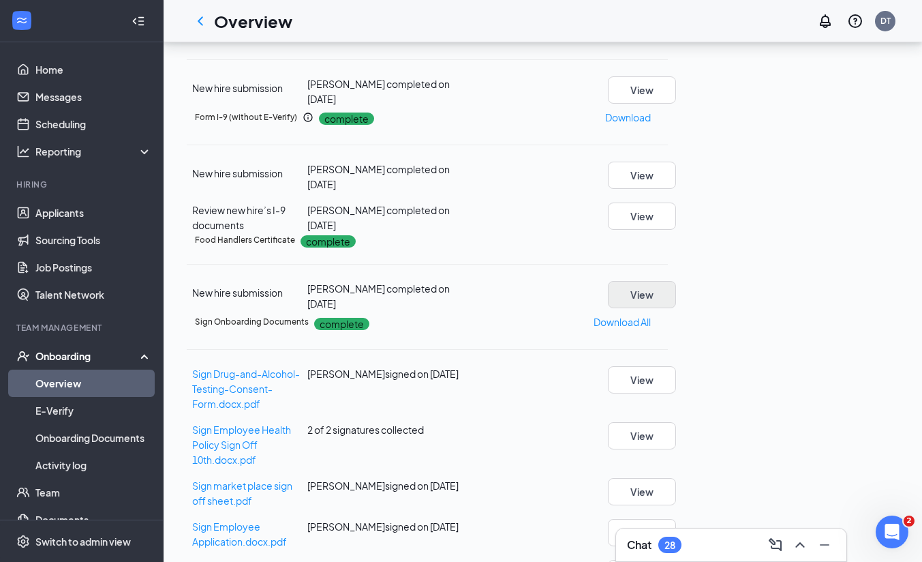
click at [668, 232] on div "Food Handlers Certificate complete New hire submission [PERSON_NAME] completed …" at bounding box center [427, 271] width 481 height 78
click at [676, 281] on button "View" at bounding box center [642, 294] width 68 height 27
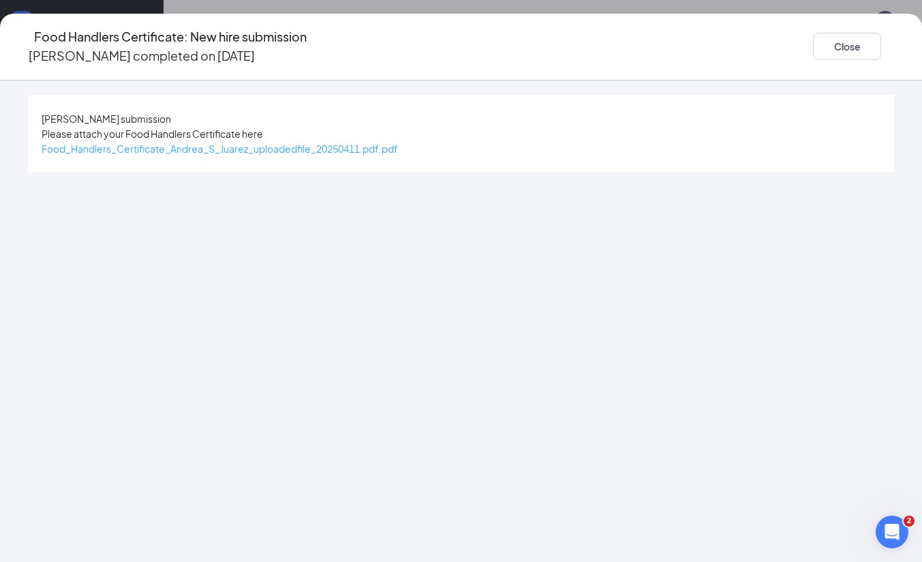
click at [392, 144] on span "Food_Handlers_Certificate_Andrea_S_Juarez_uploadedfile_20250411.pdf.pdf" at bounding box center [220, 148] width 356 height 12
click at [771, 38] on div "Food Handlers Certificate: New hire submission [PERSON_NAME] completed on [DATE…" at bounding box center [461, 46] width 922 height 39
click at [813, 39] on button "Close" at bounding box center [847, 46] width 68 height 27
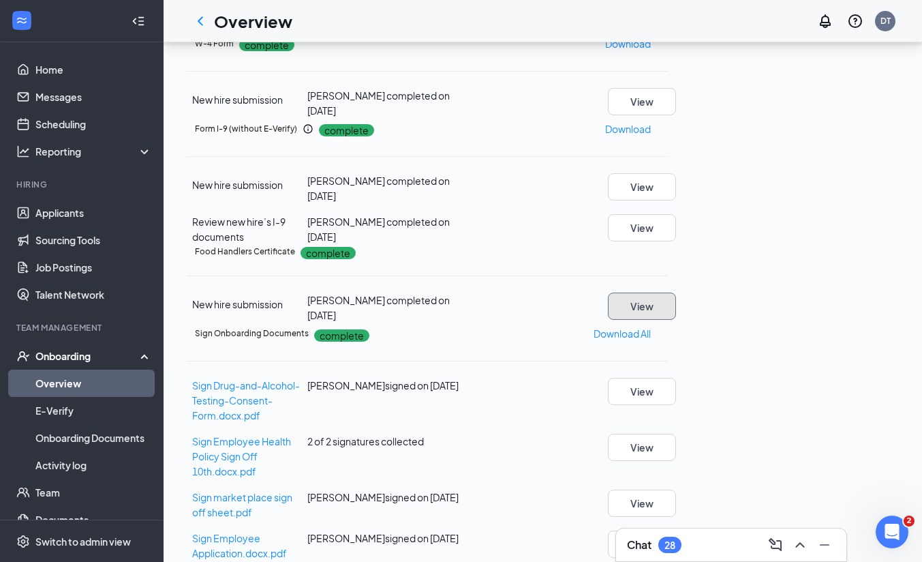
scroll to position [121, 0]
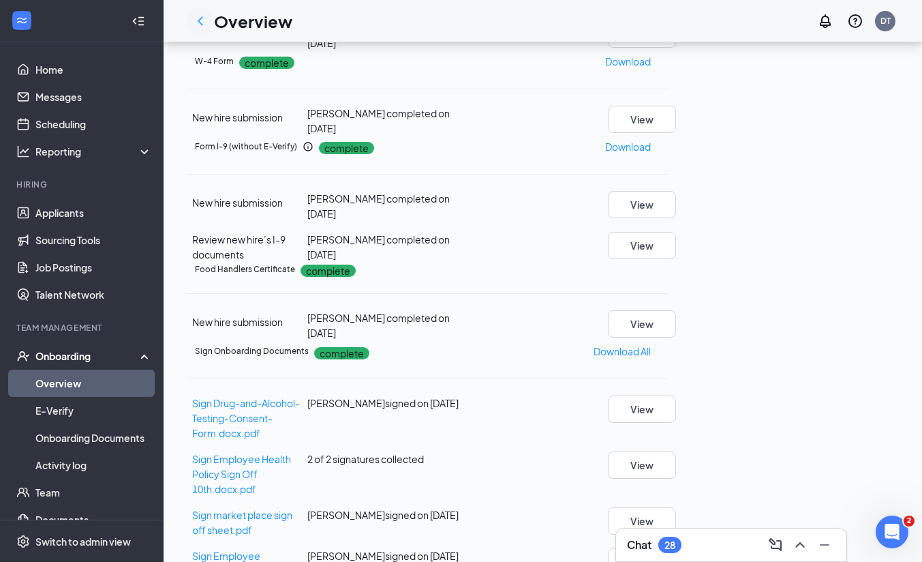
click at [200, 21] on icon "ChevronLeft" at bounding box center [200, 21] width 16 height 16
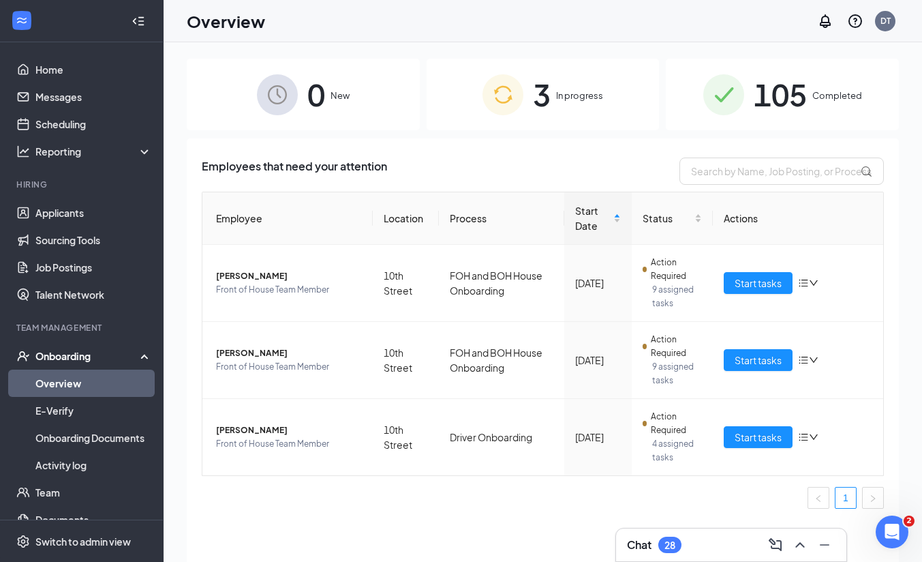
click at [716, 121] on div "105 Completed" at bounding box center [782, 95] width 233 height 72
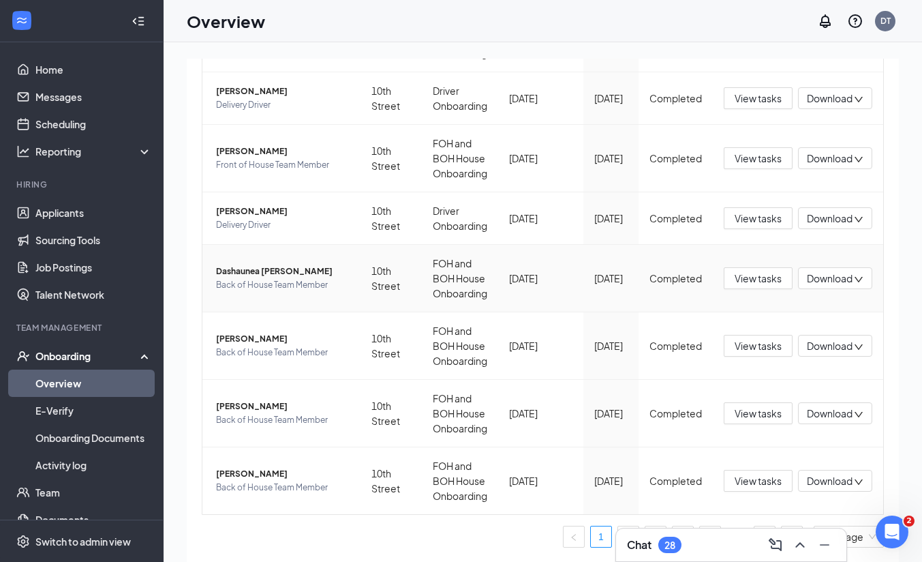
scroll to position [61, 0]
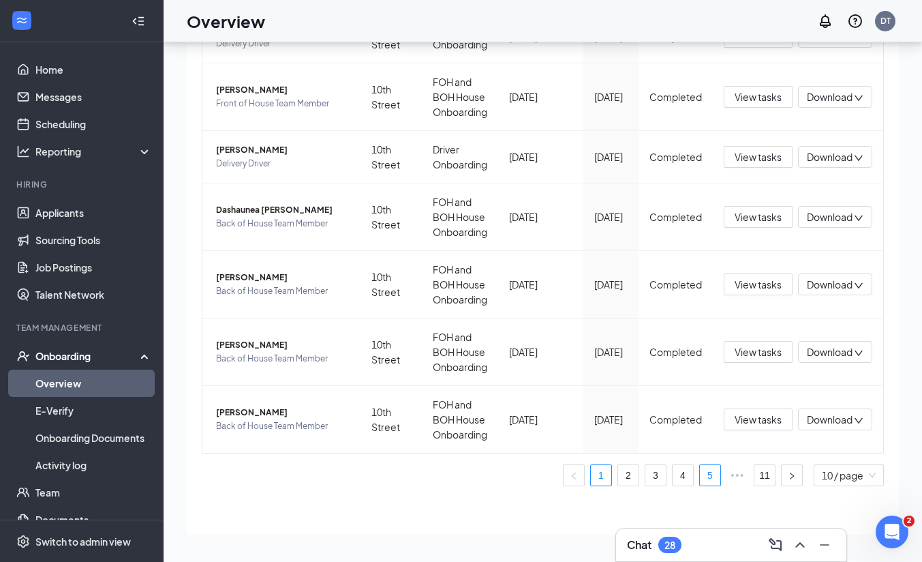
click at [704, 478] on link "5" at bounding box center [710, 475] width 20 height 20
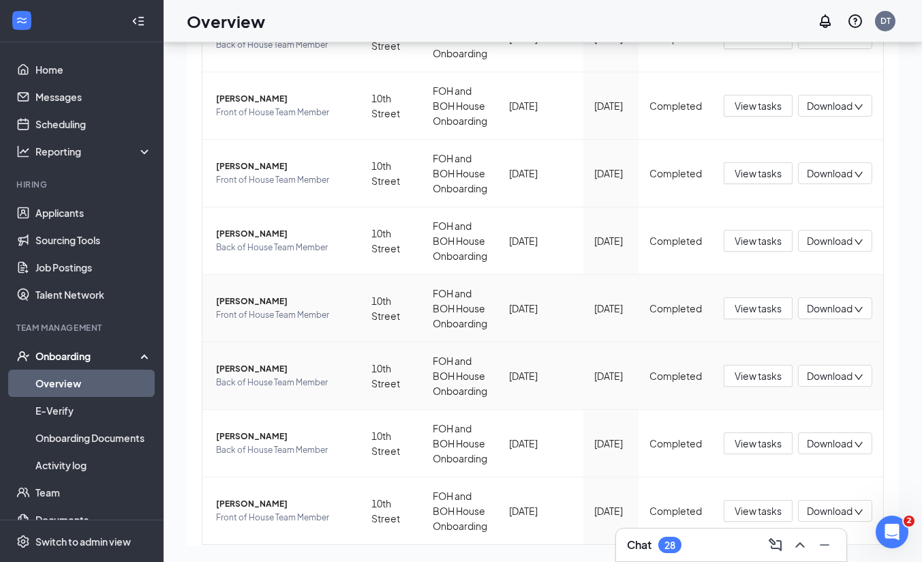
scroll to position [288, 0]
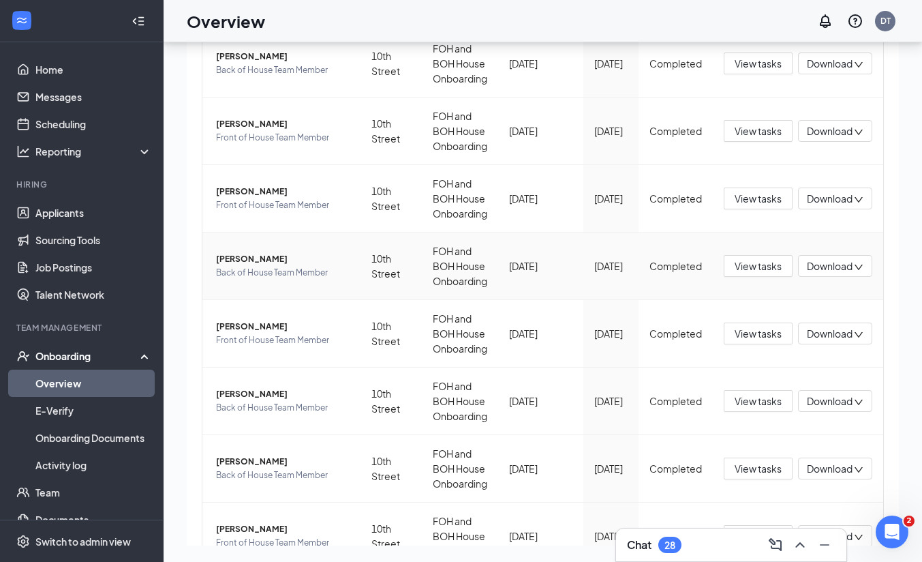
click at [270, 259] on span "[PERSON_NAME]" at bounding box center [283, 259] width 134 height 14
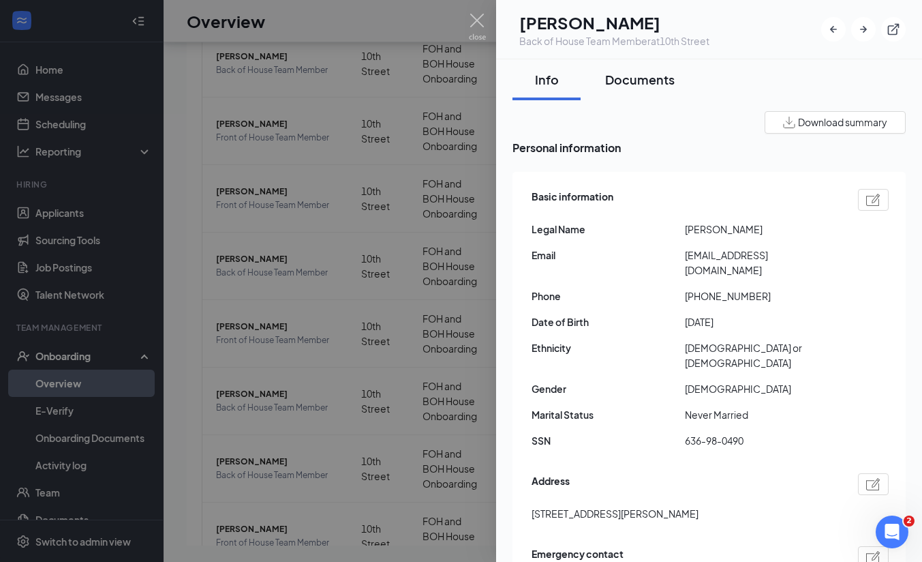
click at [643, 83] on div "Documents" at bounding box center [640, 79] width 70 height 17
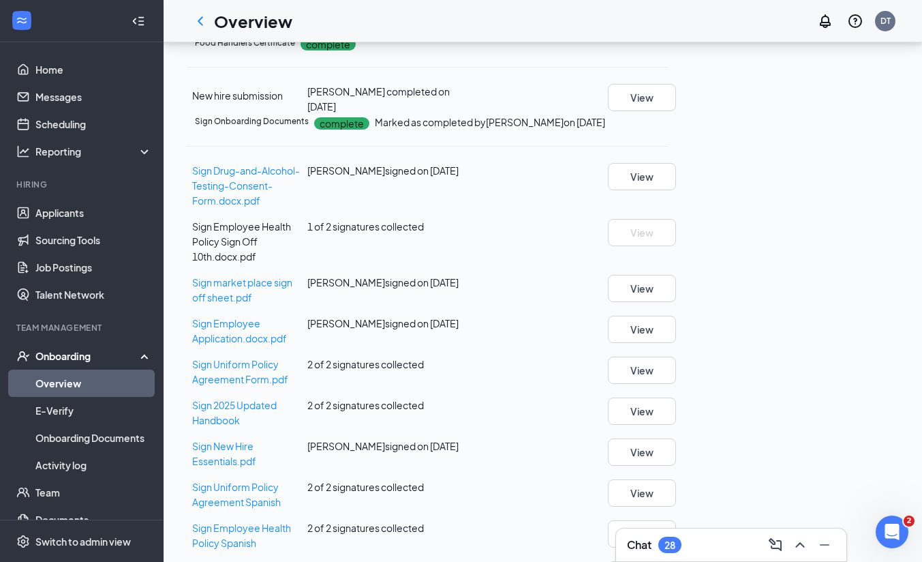
scroll to position [238, 0]
click at [676, 111] on button "View" at bounding box center [642, 97] width 68 height 27
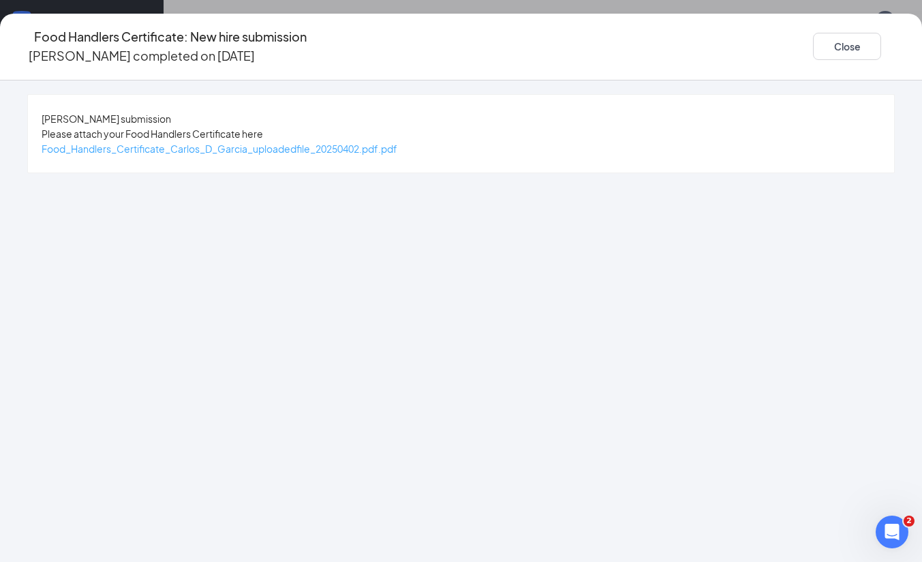
click at [397, 147] on span "Food_Handlers_Certificate_Carlos_D_Garcia_uploadedfile_20250402.pdf.pdf" at bounding box center [220, 148] width 356 height 12
